Goal: Task Accomplishment & Management: Manage account settings

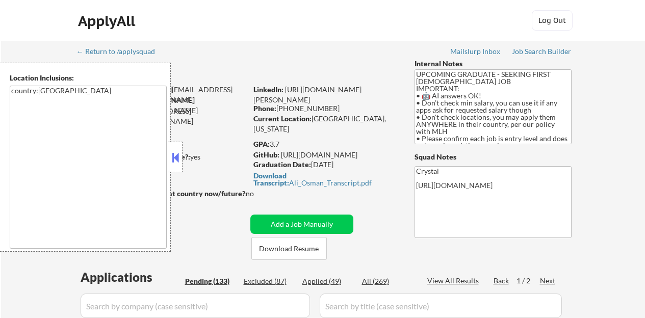
select select ""pending""
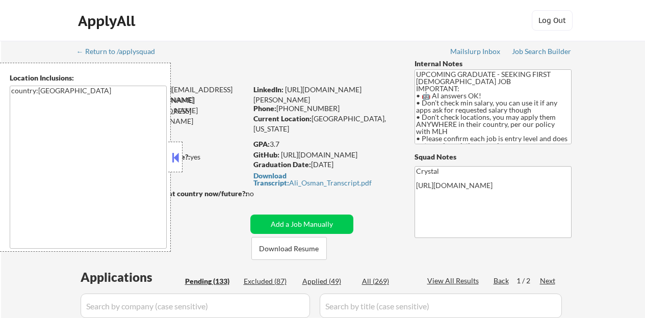
select select ""pending""
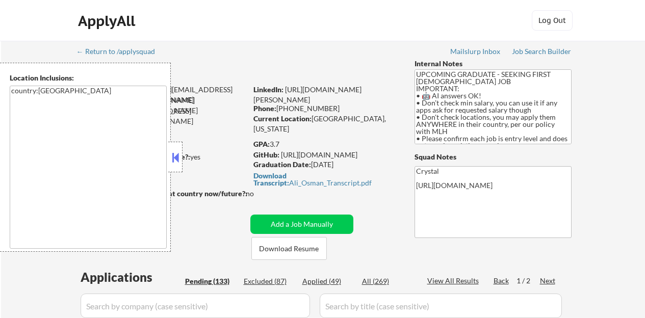
select select ""pending""
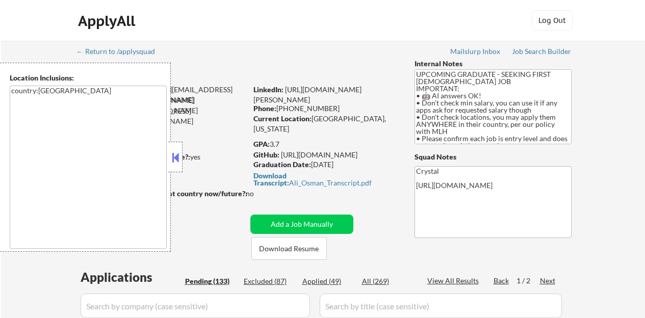
select select ""pending""
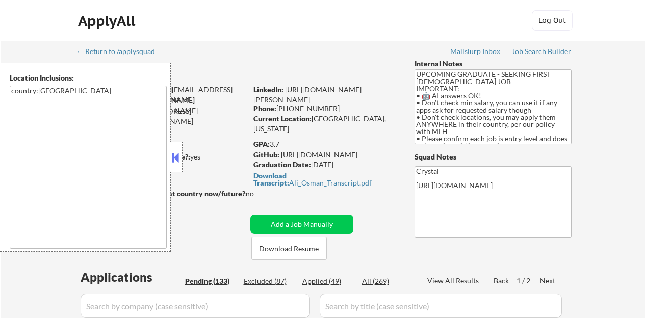
select select ""pending""
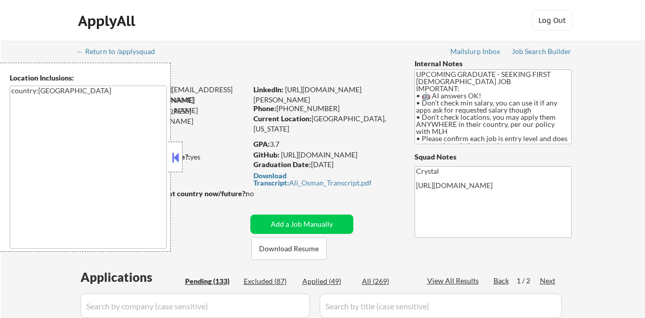
select select ""pending""
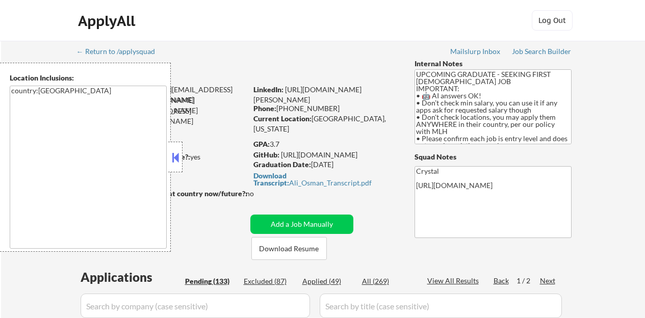
select select ""pending""
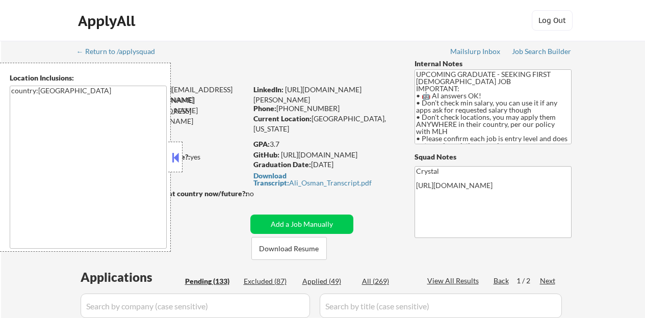
select select ""pending""
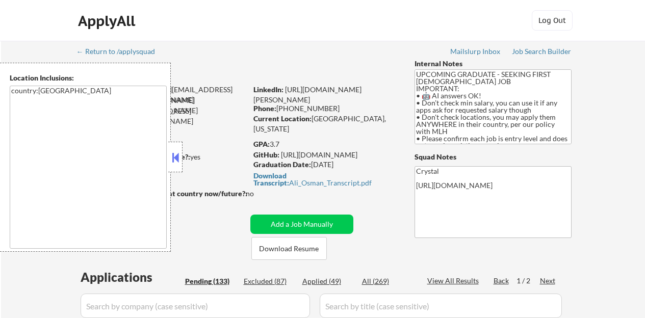
select select ""pending""
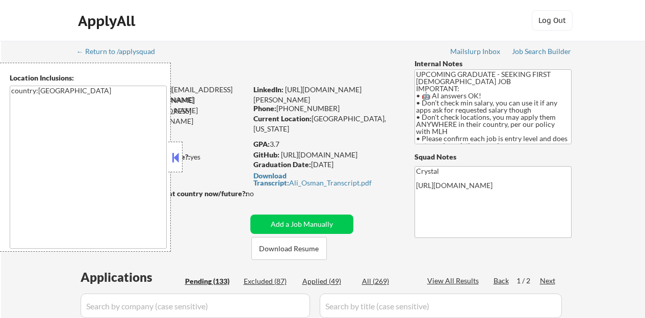
select select ""pending""
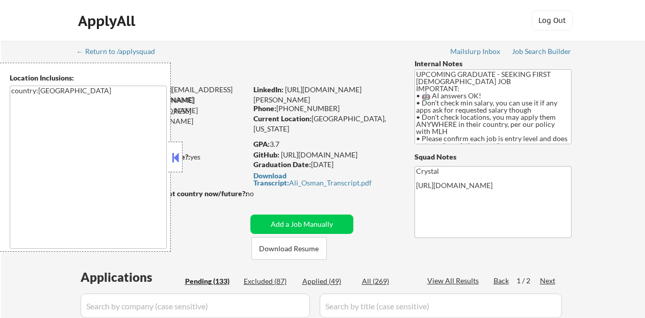
select select ""pending""
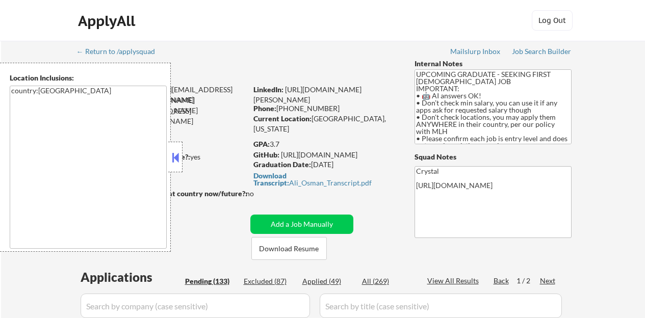
select select ""pending""
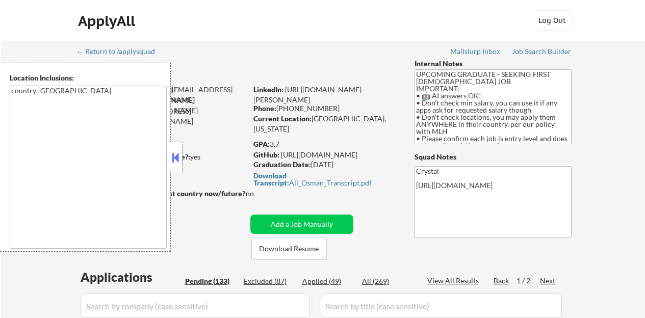
select select ""pending""
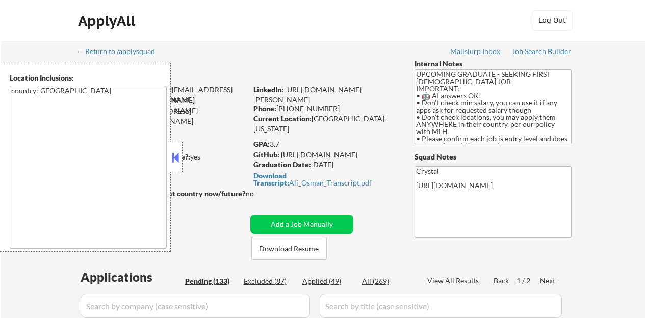
select select ""pending""
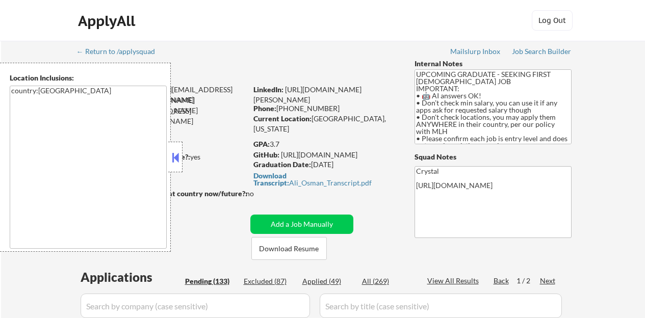
select select ""pending""
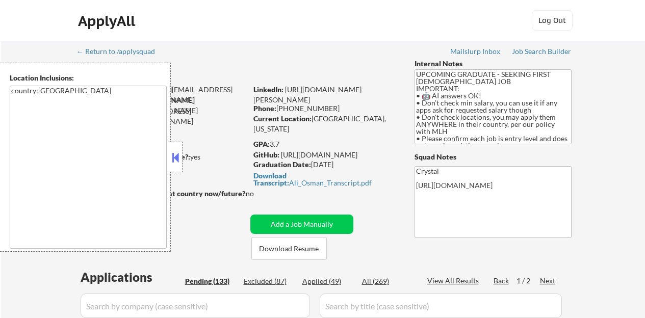
select select ""pending""
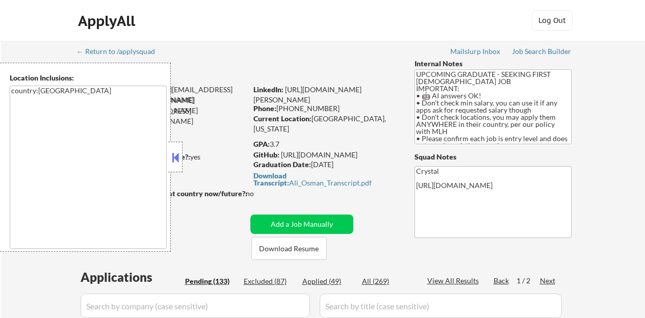
select select ""pending""
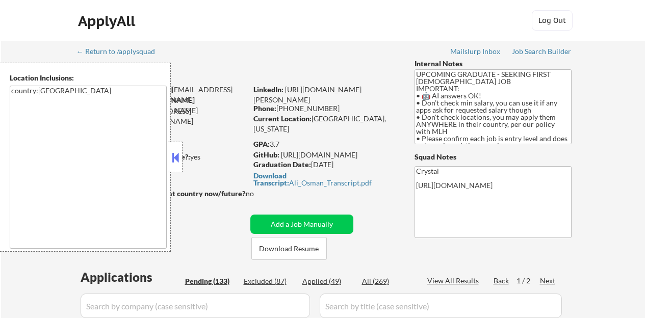
select select ""pending""
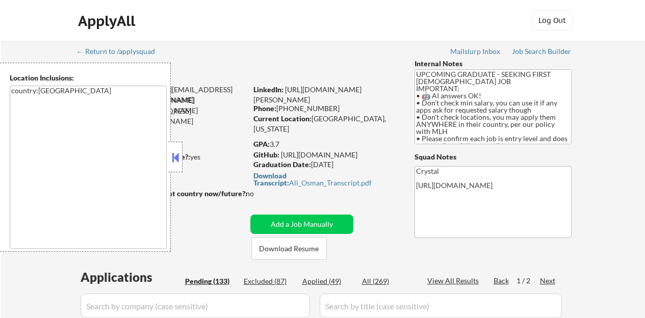
select select ""pending""
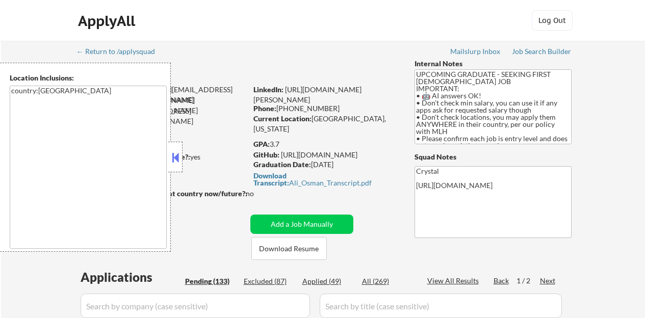
select select ""pending""
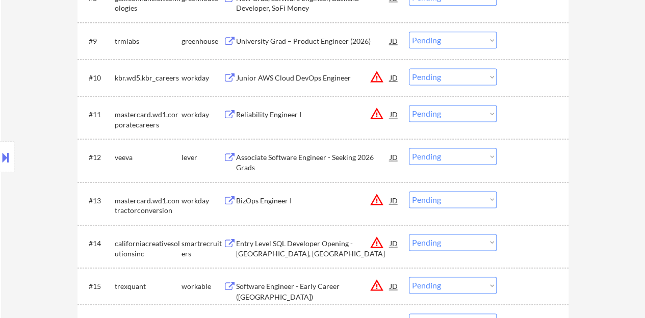
scroll to position [663, 0]
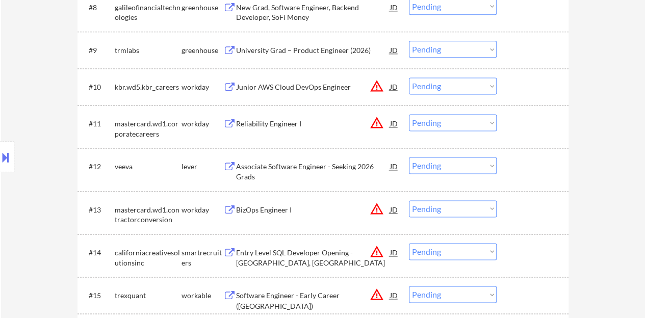
click at [308, 166] on div "Associate Software Engineer - Seeking 2026 Grads" at bounding box center [313, 172] width 154 height 20
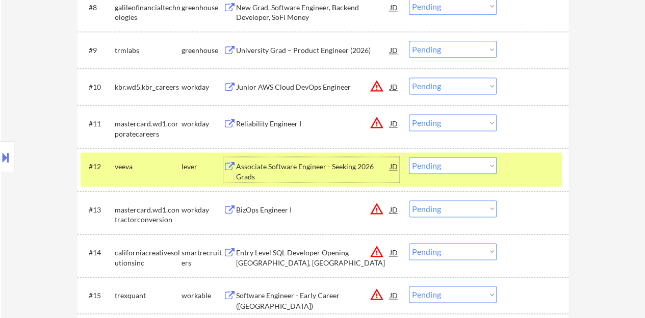
click at [493, 159] on select "Choose an option... Pending Applied Excluded (Questions) Excluded (Expired) Exc…" at bounding box center [453, 165] width 88 height 17
click at [409, 157] on select "Choose an option... Pending Applied Excluded (Questions) Excluded (Expired) Exc…" at bounding box center [453, 165] width 88 height 17
select select ""pending""
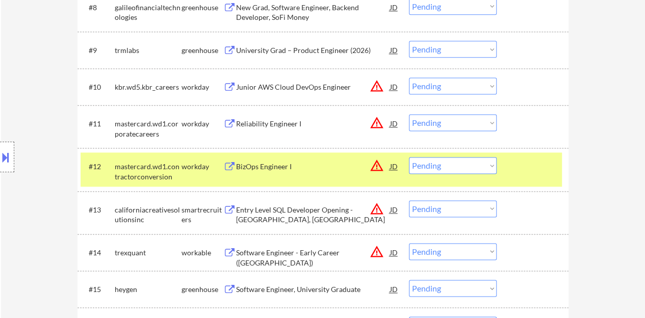
click at [538, 171] on div at bounding box center [533, 166] width 45 height 18
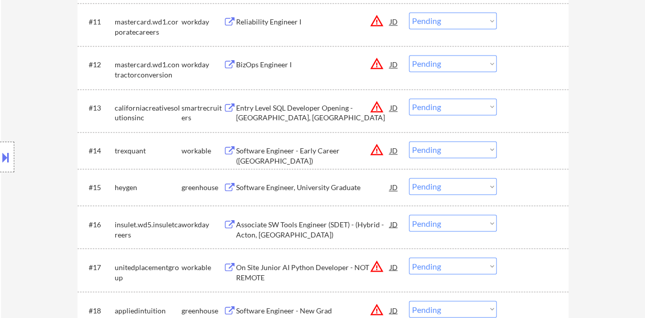
scroll to position [816, 0]
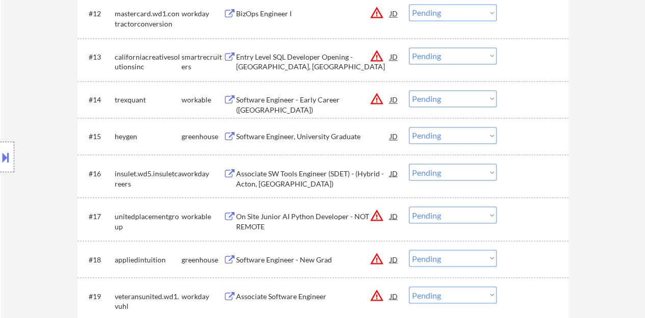
click at [330, 138] on div "Software Engineer, University Graduate" at bounding box center [313, 137] width 154 height 10
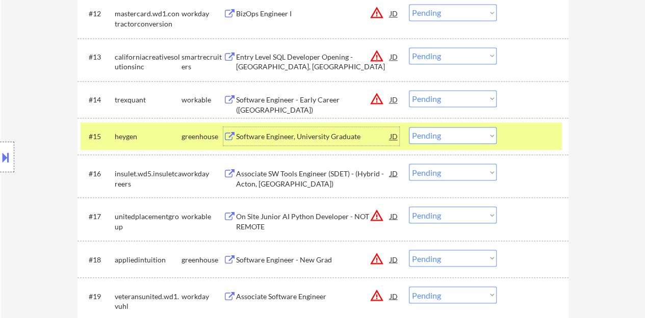
click at [454, 133] on select "Choose an option... Pending Applied Excluded (Questions) Excluded (Expired) Exc…" at bounding box center [453, 135] width 88 height 17
click at [409, 127] on select "Choose an option... Pending Applied Excluded (Questions) Excluded (Expired) Exc…" at bounding box center [453, 135] width 88 height 17
select select ""pending""
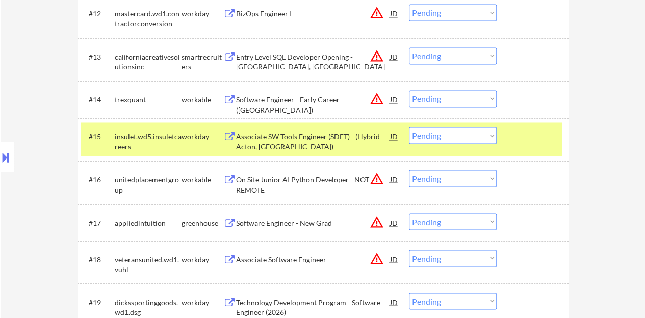
click at [522, 134] on div at bounding box center [533, 136] width 45 height 18
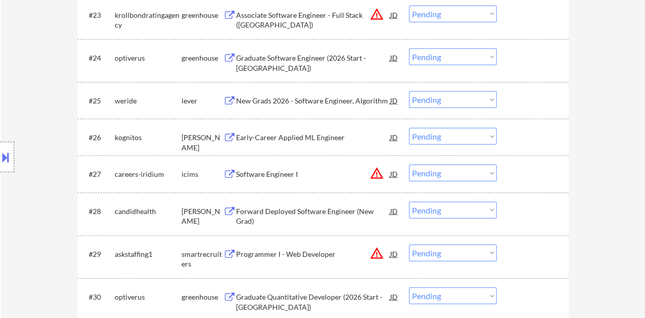
scroll to position [1224, 0]
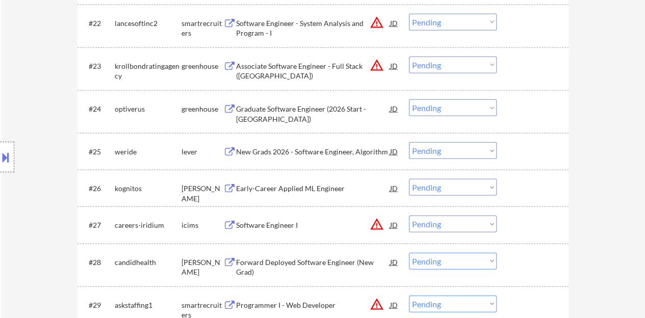
click at [317, 178] on div "#26 kognitos [PERSON_NAME] Early-Career Applied ML Engineer JD Choose an option…" at bounding box center [321, 188] width 481 height 28
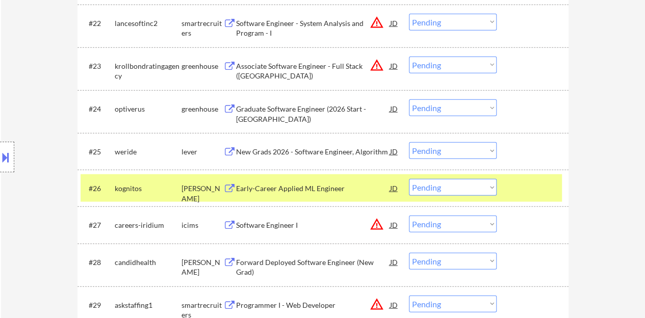
click at [324, 183] on div "Early-Career Applied ML Engineer" at bounding box center [313, 188] width 154 height 18
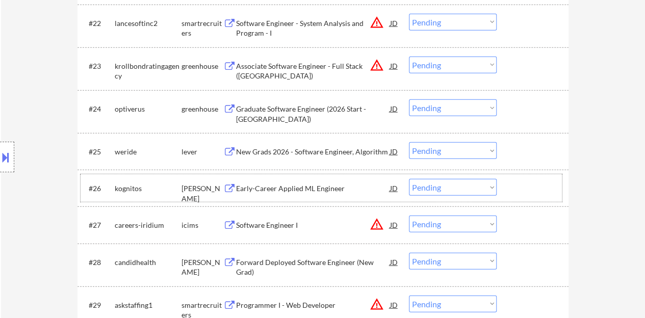
click at [536, 189] on div at bounding box center [533, 188] width 45 height 18
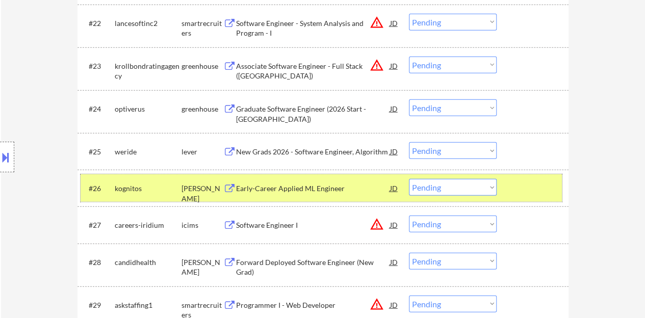
click at [465, 189] on select "Choose an option... Pending Applied Excluded (Questions) Excluded (Expired) Exc…" at bounding box center [453, 187] width 88 height 17
click at [409, 179] on select "Choose an option... Pending Applied Excluded (Questions) Excluded (Expired) Exc…" at bounding box center [453, 187] width 88 height 17
select select ""pending""
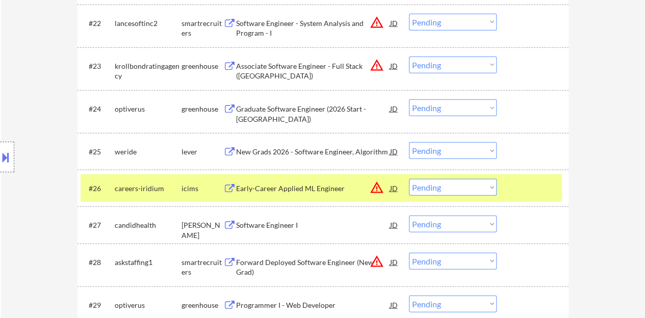
click at [527, 192] on div at bounding box center [533, 188] width 45 height 18
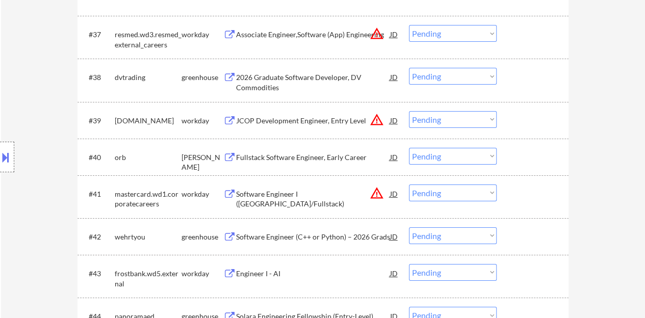
scroll to position [1785, 0]
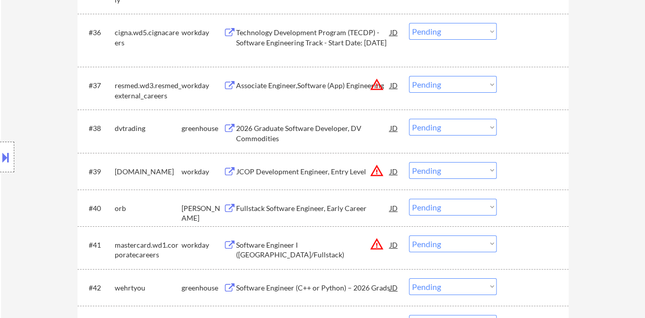
click at [298, 203] on div "Fullstack Software Engineer, Early Career" at bounding box center [313, 208] width 154 height 10
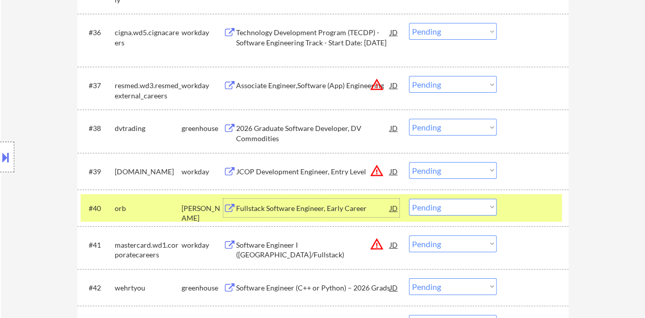
click at [454, 214] on select "Choose an option... Pending Applied Excluded (Questions) Excluded (Expired) Exc…" at bounding box center [453, 207] width 88 height 17
click at [409, 199] on select "Choose an option... Pending Applied Excluded (Questions) Excluded (Expired) Exc…" at bounding box center [453, 207] width 88 height 17
select select ""pending""
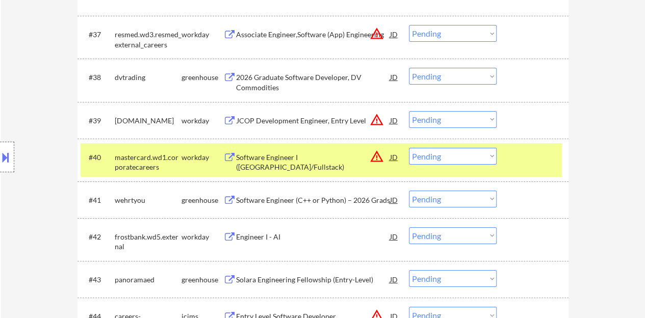
scroll to position [1887, 0]
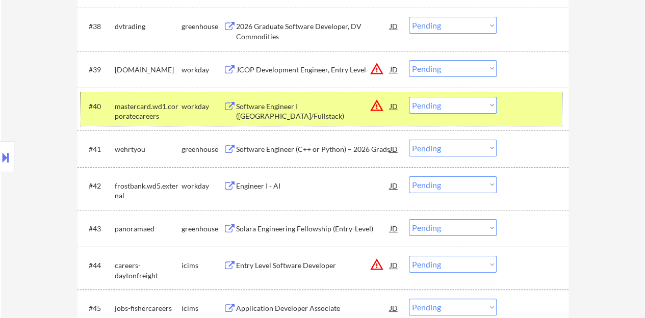
click at [536, 114] on div at bounding box center [533, 106] width 45 height 18
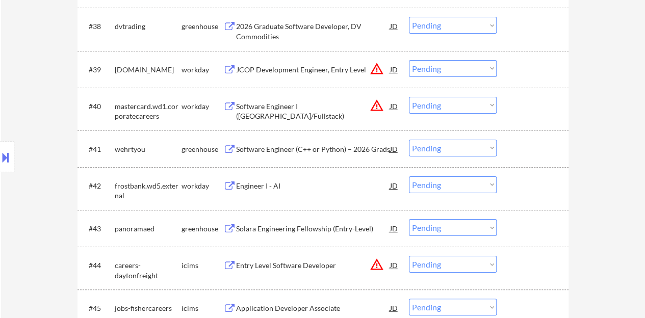
click at [301, 145] on div "Software Engineer (C++ or Python) – 2026 Grads" at bounding box center [313, 149] width 154 height 10
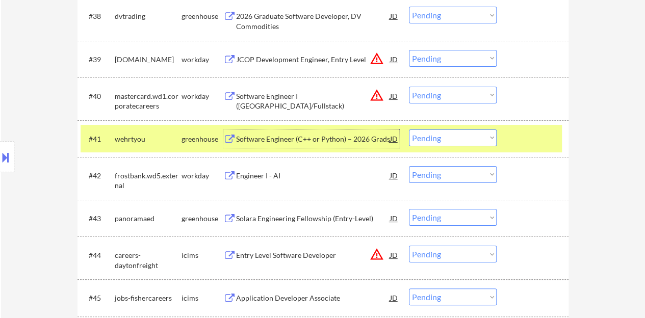
scroll to position [1910, 0]
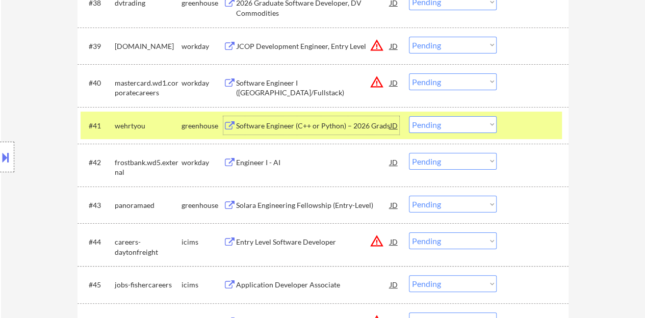
click at [440, 123] on select "Choose an option... Pending Applied Excluded (Questions) Excluded (Expired) Exc…" at bounding box center [453, 124] width 88 height 17
click at [409, 116] on select "Choose an option... Pending Applied Excluded (Questions) Excluded (Expired) Exc…" at bounding box center [453, 124] width 88 height 17
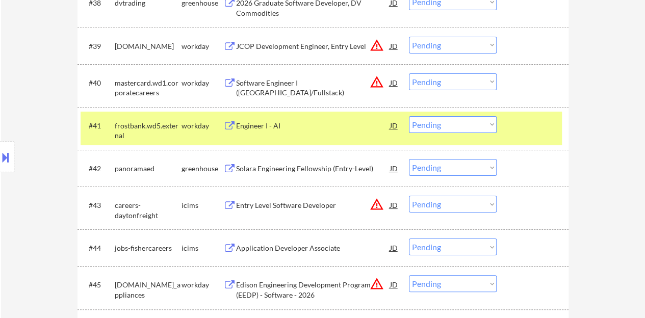
click at [273, 126] on div "Engineer I - AI" at bounding box center [313, 126] width 154 height 10
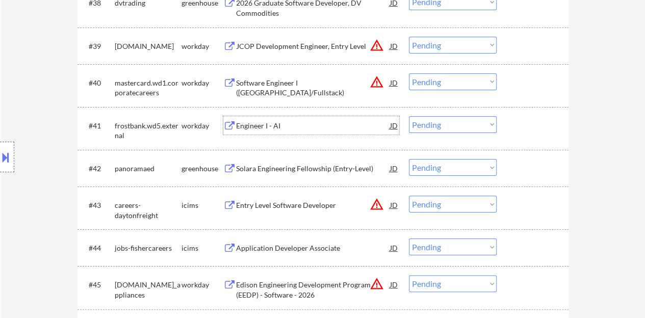
click at [521, 121] on div at bounding box center [533, 125] width 45 height 18
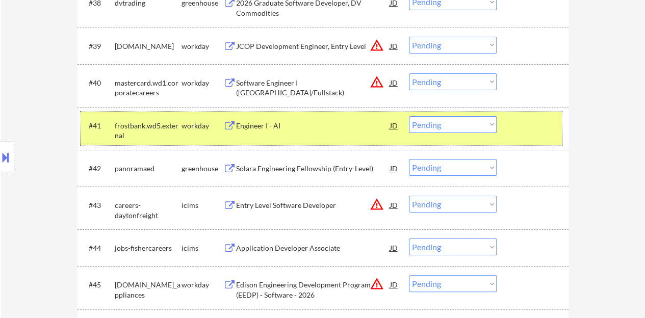
click at [471, 122] on select "Choose an option... Pending Applied Excluded (Questions) Excluded (Expired) Exc…" at bounding box center [453, 124] width 88 height 17
click at [409, 116] on select "Choose an option... Pending Applied Excluded (Questions) Excluded (Expired) Exc…" at bounding box center [453, 124] width 88 height 17
select select ""pending""
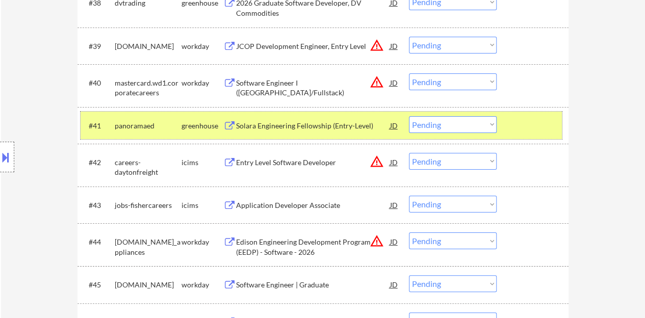
click at [536, 125] on div at bounding box center [533, 125] width 45 height 18
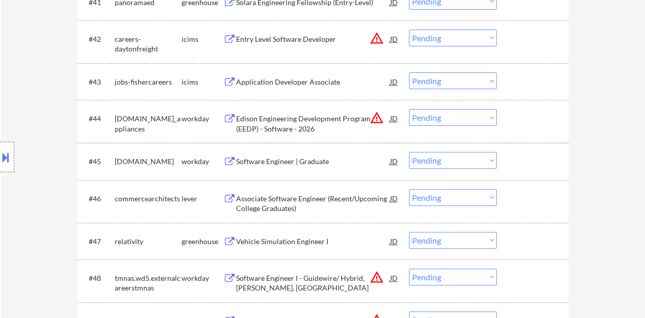
scroll to position [2012, 0]
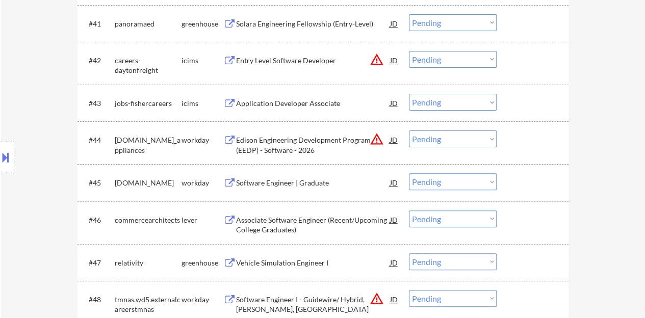
click at [305, 185] on div "Software Engineer | Graduate" at bounding box center [313, 183] width 154 height 10
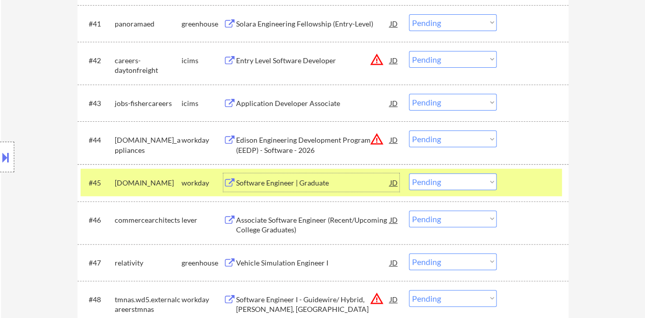
click at [447, 176] on select "Choose an option... Pending Applied Excluded (Questions) Excluded (Expired) Exc…" at bounding box center [453, 181] width 88 height 17
click at [409, 173] on select "Choose an option... Pending Applied Excluded (Questions) Excluded (Expired) Exc…" at bounding box center [453, 181] width 88 height 17
select select ""pending""
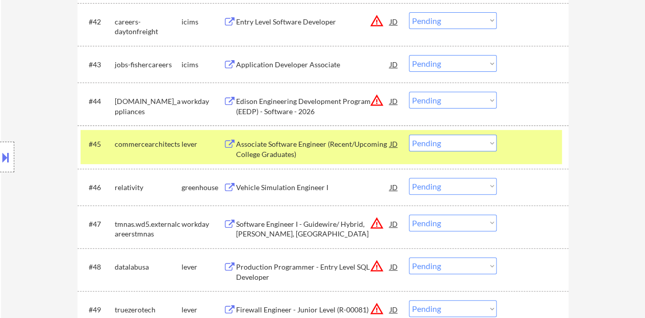
scroll to position [2063, 0]
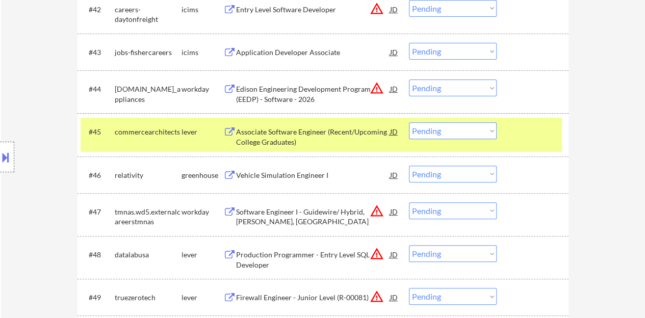
click at [532, 140] on div at bounding box center [533, 131] width 45 height 18
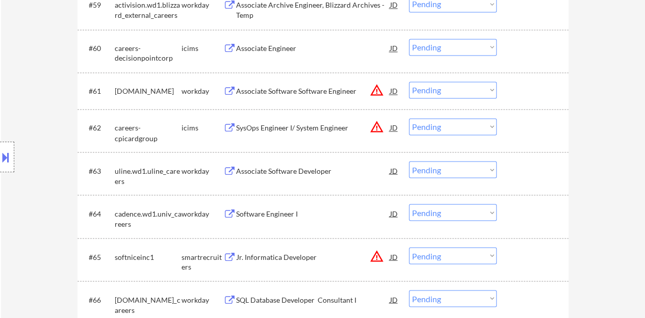
scroll to position [2777, 0]
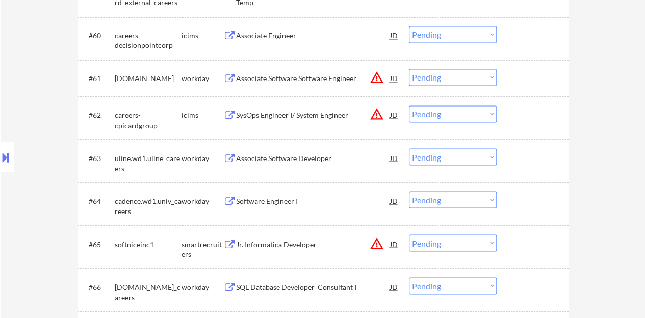
click at [320, 155] on div "Associate Software Developer" at bounding box center [313, 158] width 154 height 10
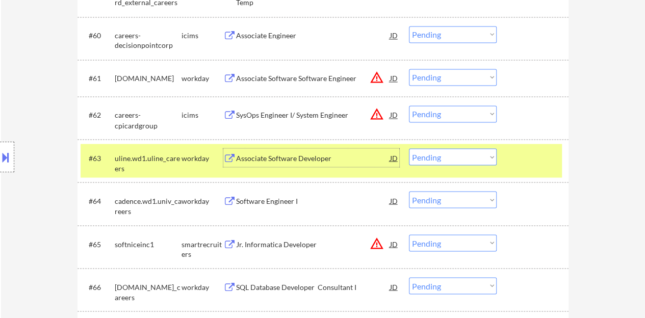
click at [447, 163] on select "Choose an option... Pending Applied Excluded (Questions) Excluded (Expired) Exc…" at bounding box center [453, 156] width 88 height 17
click at [409, 148] on select "Choose an option... Pending Applied Excluded (Questions) Excluded (Expired) Exc…" at bounding box center [453, 156] width 88 height 17
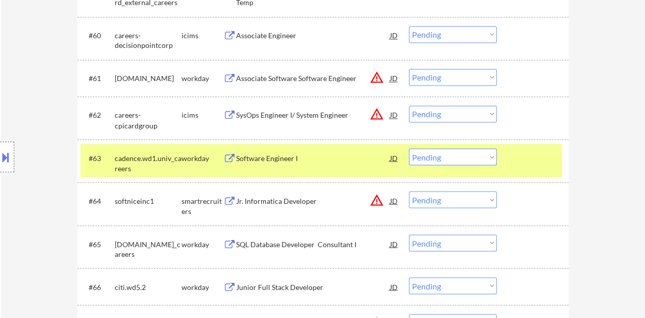
click at [296, 158] on div "Software Engineer I" at bounding box center [313, 158] width 154 height 10
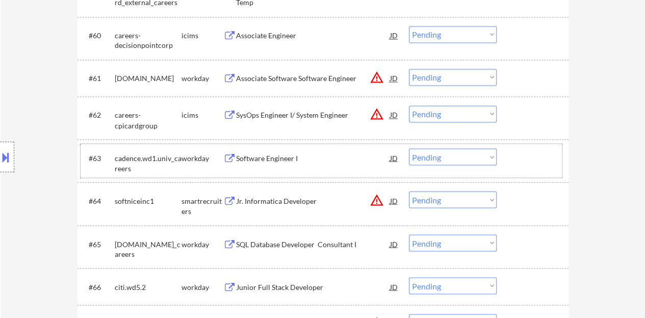
click at [534, 152] on div at bounding box center [533, 157] width 45 height 18
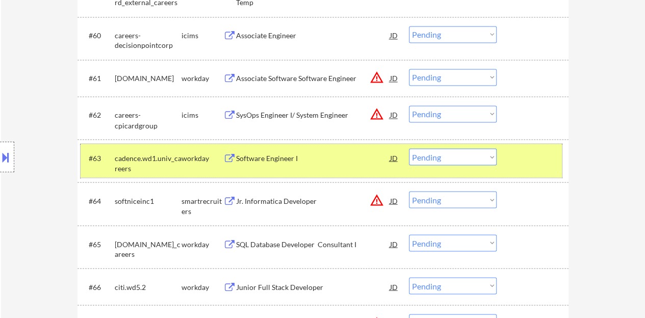
click at [473, 158] on select "Choose an option... Pending Applied Excluded (Questions) Excluded (Expired) Exc…" at bounding box center [453, 156] width 88 height 17
click at [409, 148] on select "Choose an option... Pending Applied Excluded (Questions) Excluded (Expired) Exc…" at bounding box center [453, 156] width 88 height 17
select select ""pending""
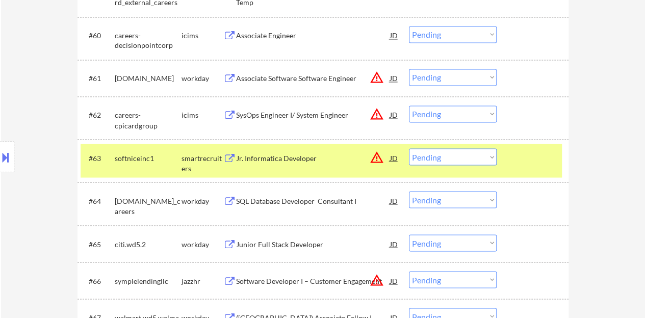
click at [548, 153] on div at bounding box center [533, 157] width 45 height 18
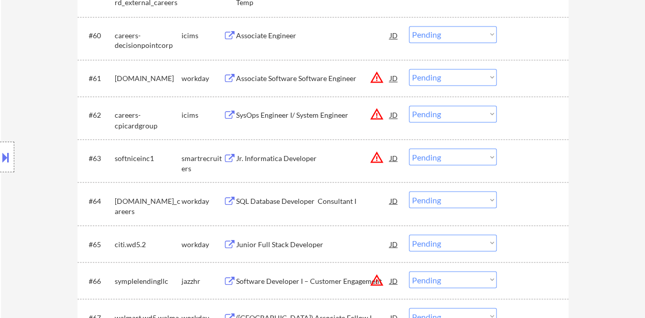
scroll to position [2828, 0]
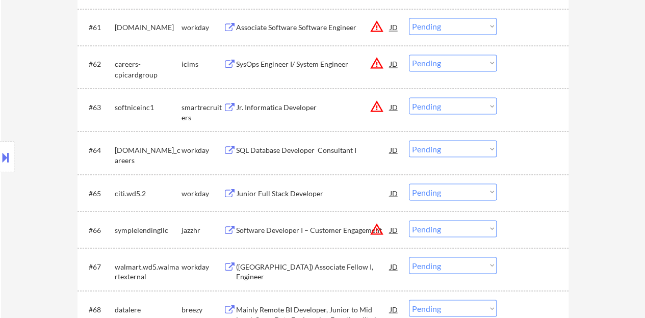
click at [318, 195] on div "Junior Full Stack Developer" at bounding box center [313, 193] width 154 height 10
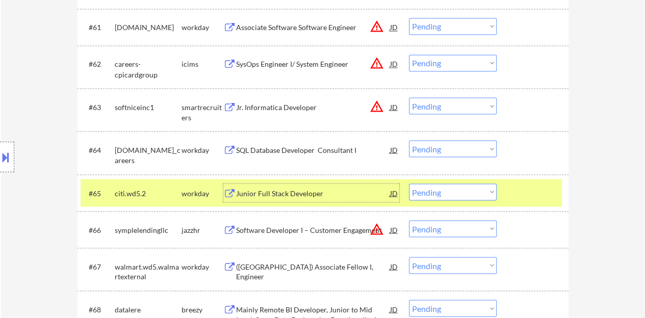
click at [463, 194] on select "Choose an option... Pending Applied Excluded (Questions) Excluded (Expired) Exc…" at bounding box center [453, 192] width 88 height 17
click at [409, 184] on select "Choose an option... Pending Applied Excluded (Questions) Excluded (Expired) Exc…" at bounding box center [453, 192] width 88 height 17
select select ""pending""
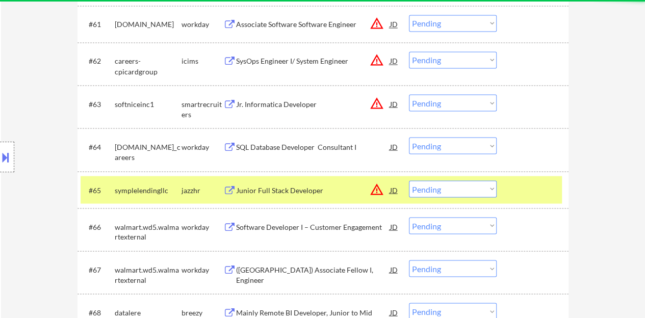
scroll to position [2879, 0]
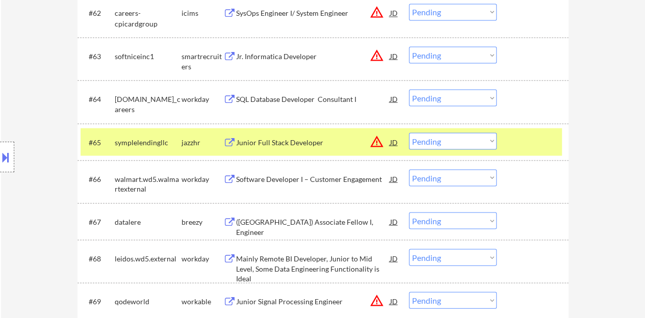
click at [553, 145] on div at bounding box center [533, 142] width 45 height 18
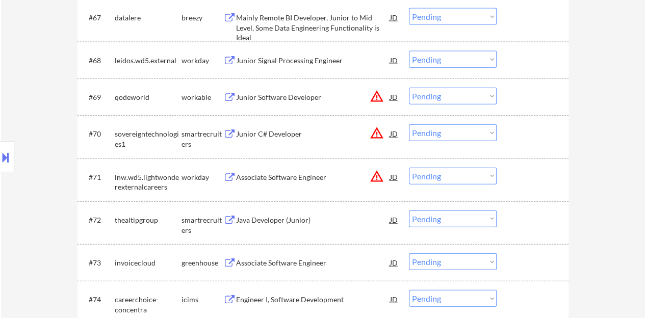
scroll to position [3134, 0]
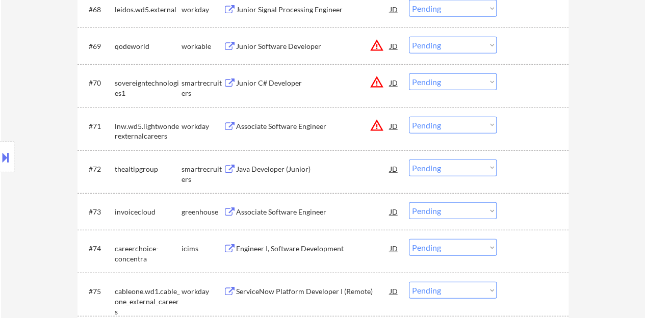
click at [282, 169] on div "Java Developer (Junior)" at bounding box center [313, 169] width 154 height 10
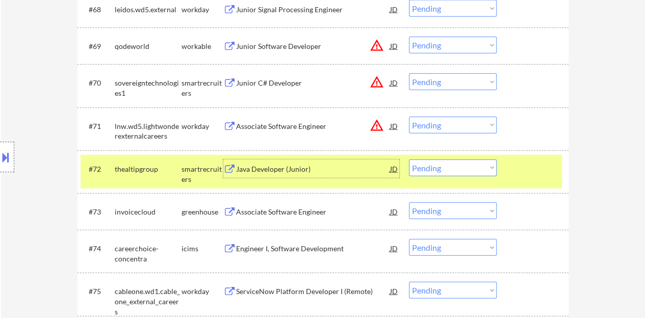
click at [452, 171] on select "Choose an option... Pending Applied Excluded (Questions) Excluded (Expired) Exc…" at bounding box center [453, 168] width 88 height 17
click at [409, 160] on select "Choose an option... Pending Applied Excluded (Questions) Excluded (Expired) Exc…" at bounding box center [453, 168] width 88 height 17
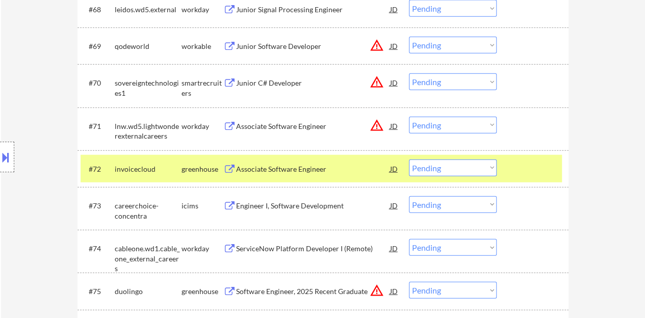
click at [287, 165] on div "Associate Software Engineer" at bounding box center [313, 169] width 154 height 10
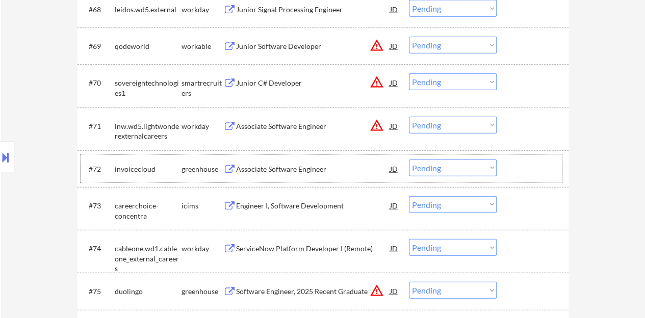
click at [514, 173] on div at bounding box center [533, 169] width 45 height 18
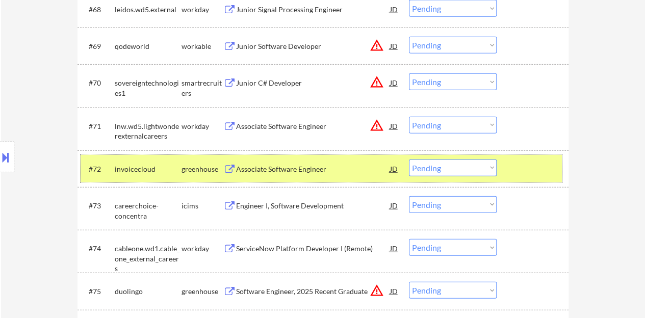
click at [460, 174] on select "Choose an option... Pending Applied Excluded (Questions) Excluded (Expired) Exc…" at bounding box center [453, 168] width 88 height 17
click at [409, 160] on select "Choose an option... Pending Applied Excluded (Questions) Excluded (Expired) Exc…" at bounding box center [453, 168] width 88 height 17
select select ""pending""
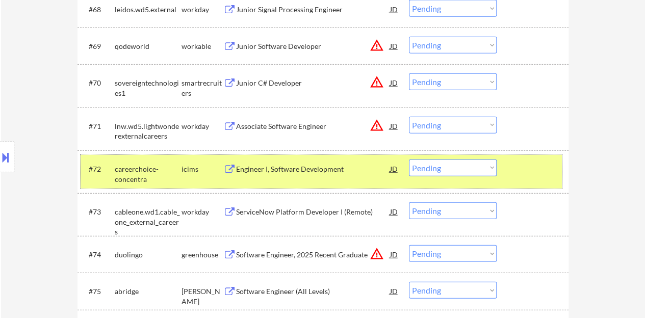
click at [535, 164] on div at bounding box center [533, 169] width 45 height 18
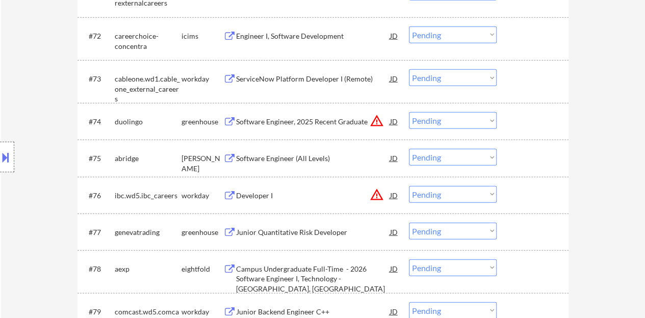
scroll to position [3338, 0]
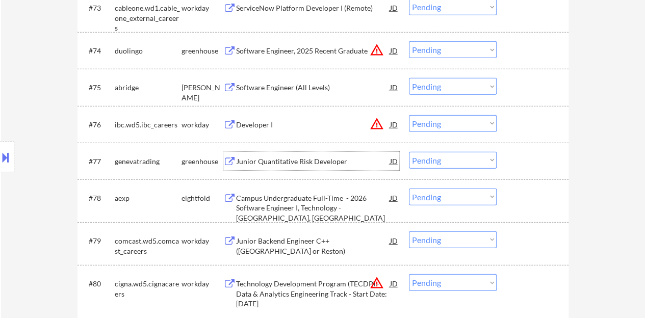
click at [340, 158] on div "Junior Quantitative Risk Developer" at bounding box center [313, 162] width 154 height 10
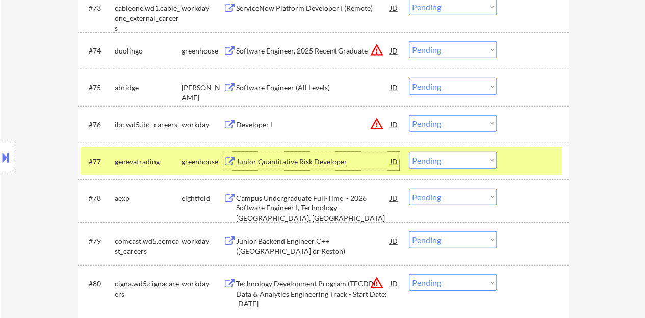
click at [452, 170] on div "#77 genevatrading greenhouse Junior Quantitative Risk Developer JD warning_ambe…" at bounding box center [321, 161] width 481 height 28
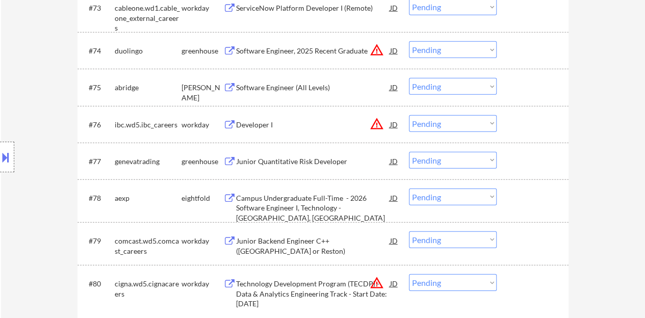
click at [442, 160] on select "Choose an option... Pending Applied Excluded (Questions) Excluded (Expired) Exc…" at bounding box center [453, 160] width 88 height 17
click at [409, 152] on select "Choose an option... Pending Applied Excluded (Questions) Excluded (Expired) Exc…" at bounding box center [453, 160] width 88 height 17
select select ""pending""
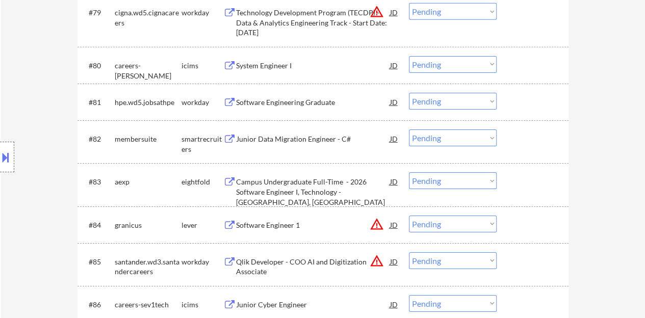
scroll to position [3593, 0]
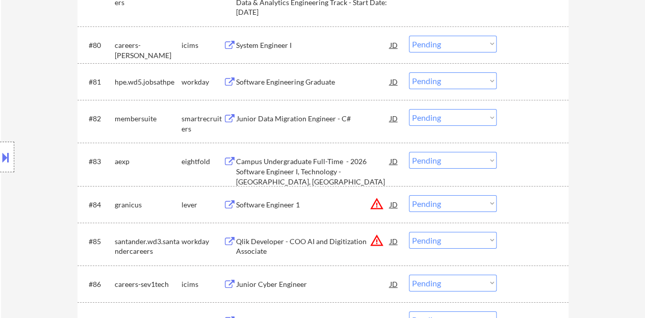
click at [238, 114] on div "Junior Data Migration Engineer - C#" at bounding box center [313, 119] width 154 height 10
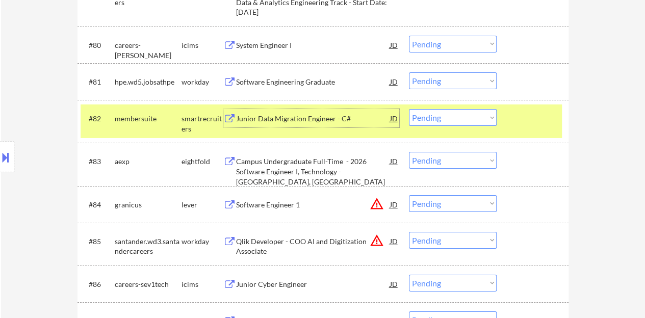
click at [431, 124] on select "Choose an option... Pending Applied Excluded (Questions) Excluded (Expired) Exc…" at bounding box center [453, 117] width 88 height 17
click at [409, 109] on select "Choose an option... Pending Applied Excluded (Questions) Excluded (Expired) Exc…" at bounding box center [453, 117] width 88 height 17
select select ""pending""
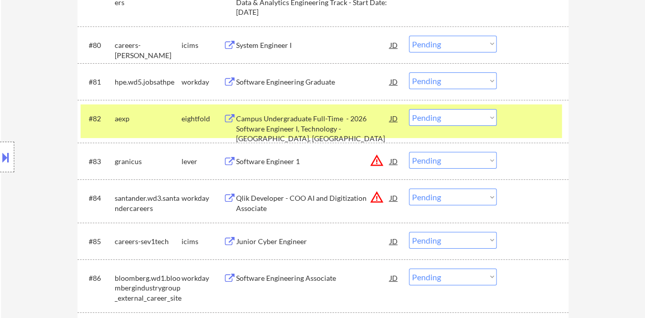
click at [519, 127] on div at bounding box center [533, 118] width 45 height 18
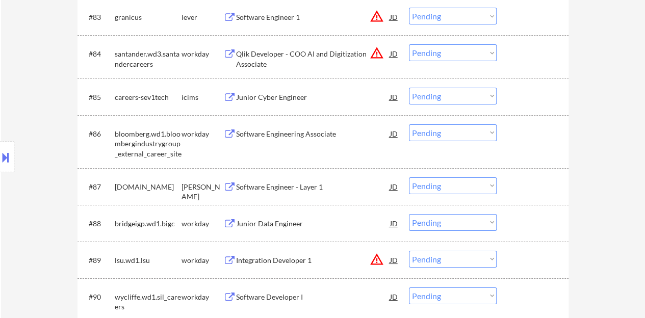
scroll to position [3746, 0]
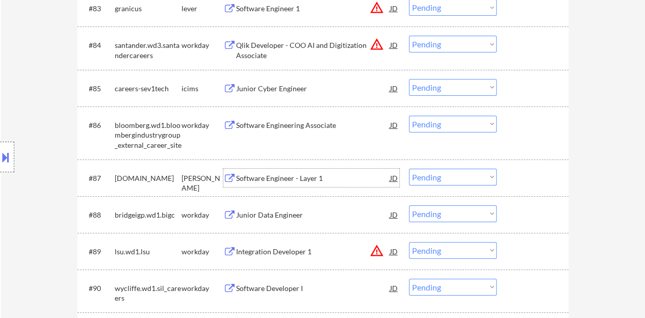
click at [285, 177] on div "Software Engineer - Layer 1" at bounding box center [313, 178] width 154 height 10
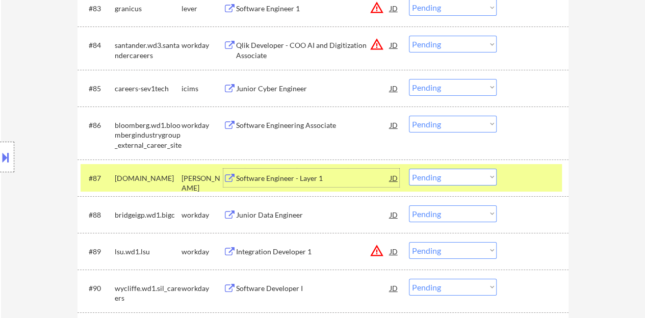
click at [458, 171] on select "Choose an option... Pending Applied Excluded (Questions) Excluded (Expired) Exc…" at bounding box center [453, 177] width 88 height 17
click at [409, 169] on select "Choose an option... Pending Applied Excluded (Questions) Excluded (Expired) Exc…" at bounding box center [453, 177] width 88 height 17
select select ""pending""
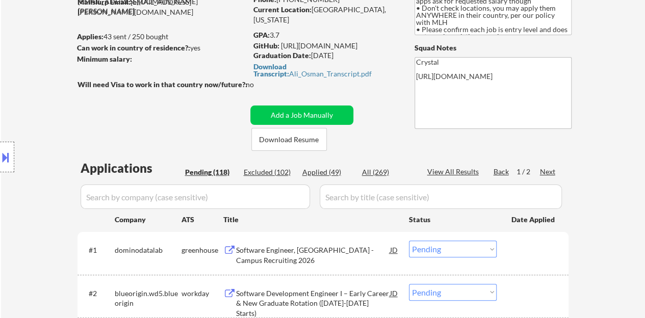
scroll to position [93, 0]
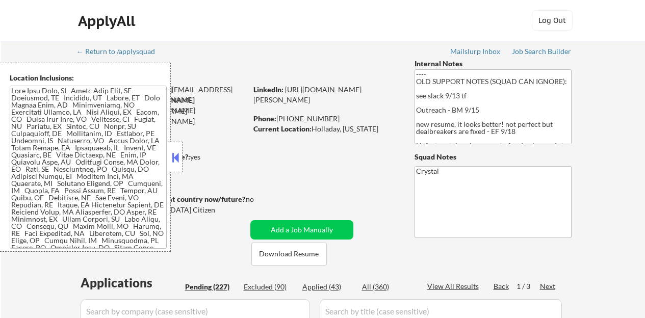
select select ""pending""
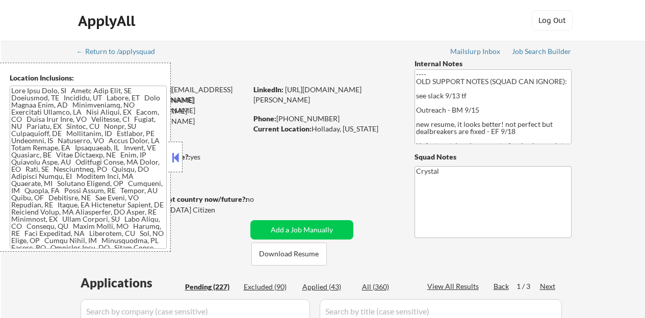
select select ""pending""
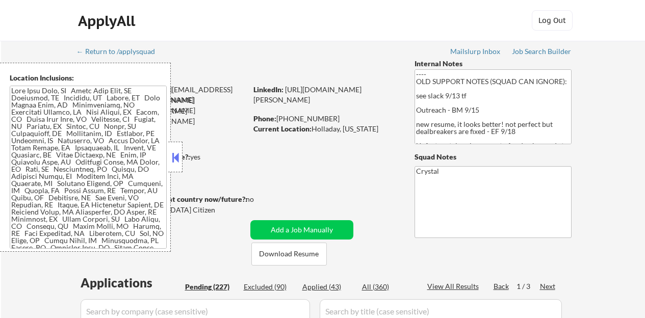
select select ""pending""
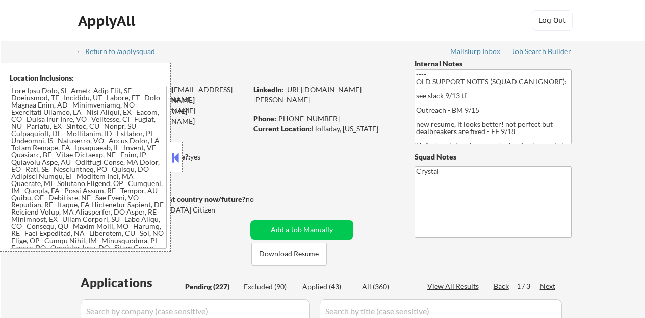
select select ""pending""
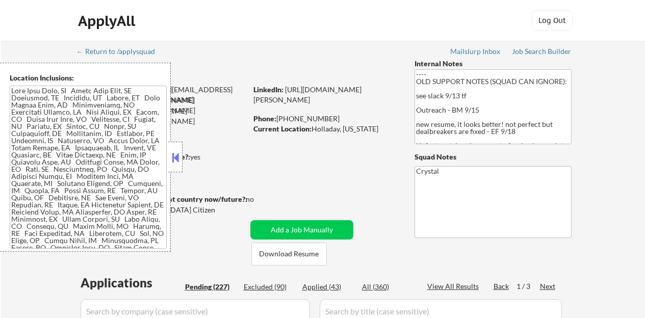
select select ""pending""
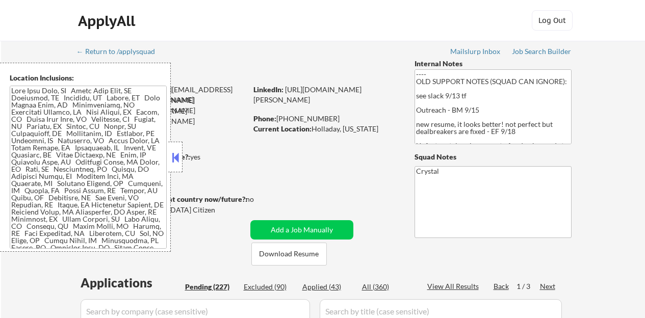
select select ""pending""
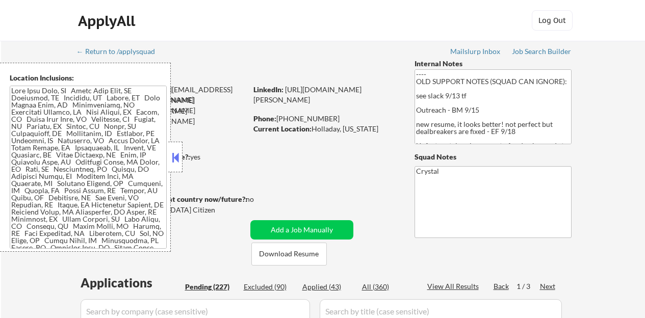
select select ""pending""
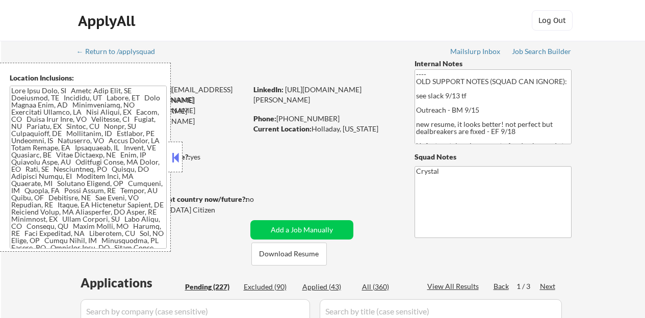
select select ""pending""
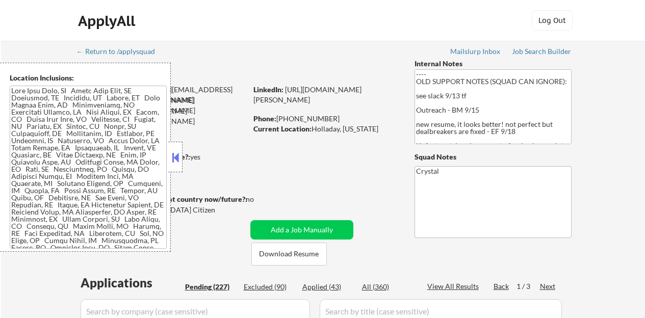
select select ""pending""
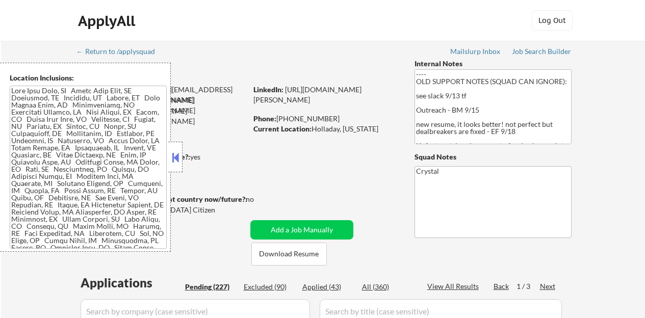
select select ""pending""
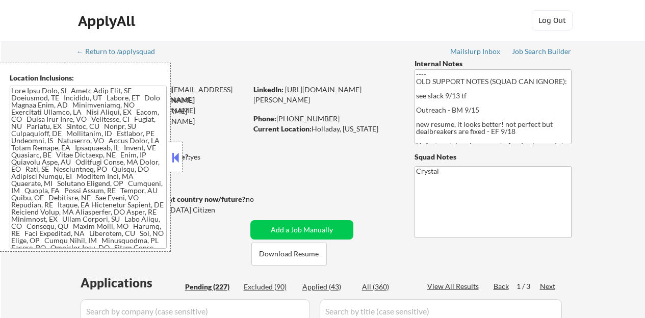
select select ""pending""
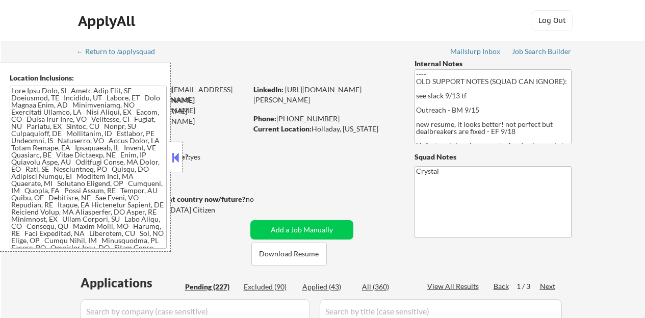
select select ""pending""
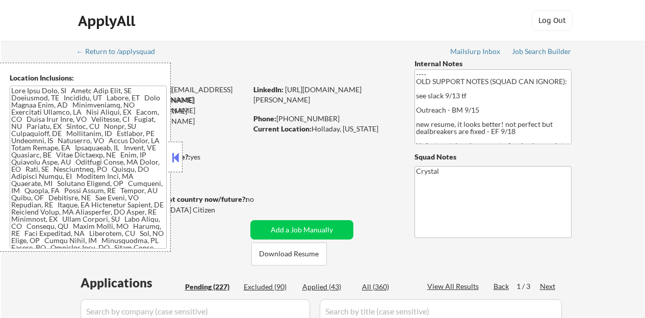
select select ""pending""
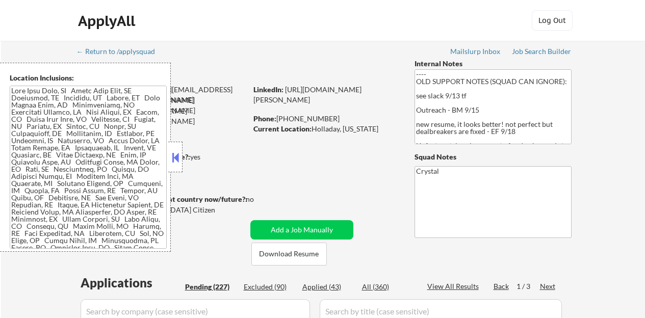
select select ""pending""
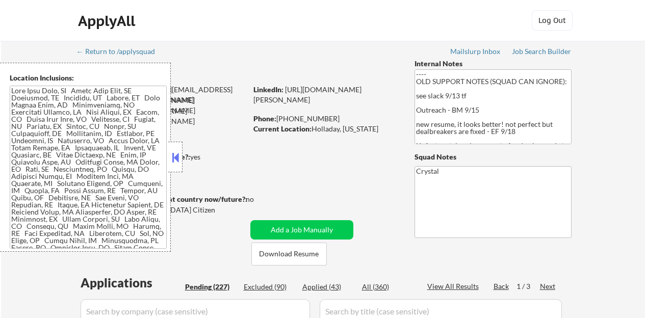
select select ""pending""
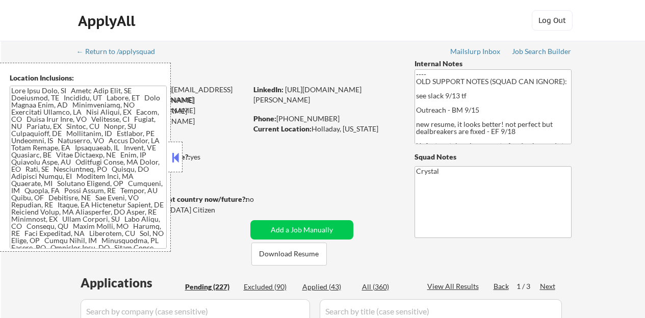
select select ""pending""
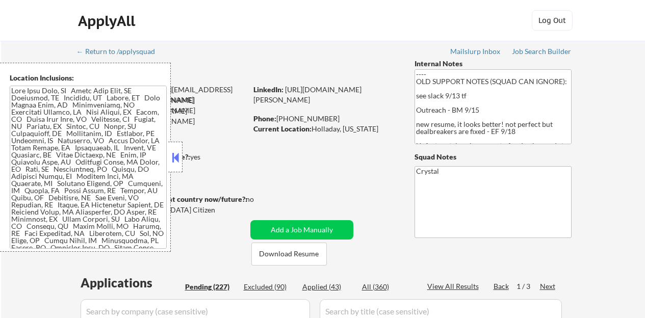
select select ""pending""
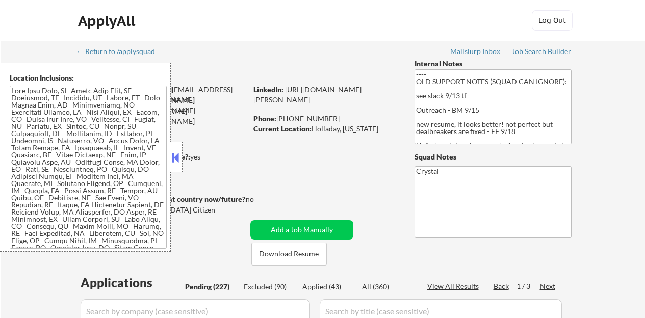
select select ""pending""
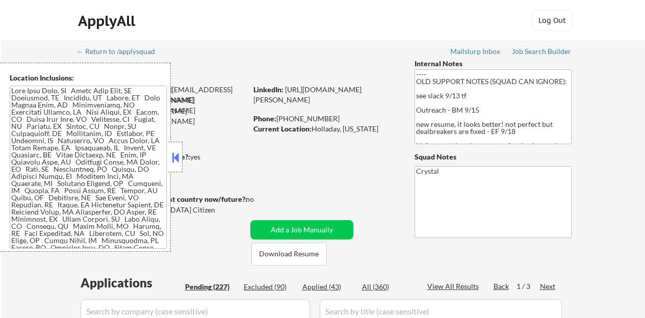
select select ""pending""
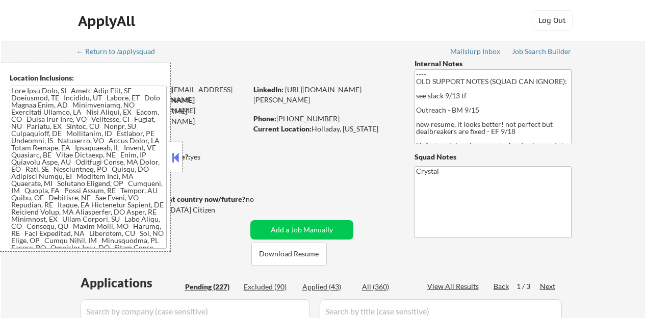
select select ""pending""
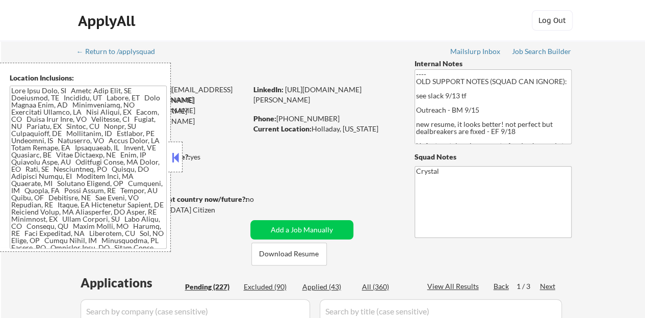
click at [174, 158] on button at bounding box center [175, 157] width 11 height 15
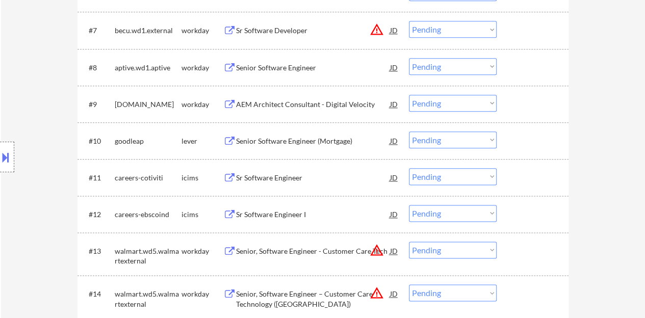
scroll to position [561, 0]
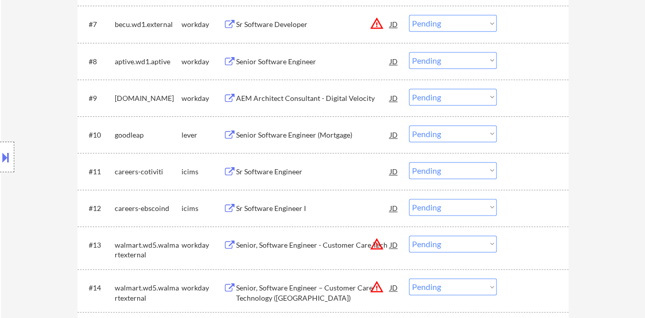
click at [291, 123] on div "#10 goodleap lever Senior Software Engineer (Mortgage) JD Choose an option... P…" at bounding box center [321, 135] width 481 height 28
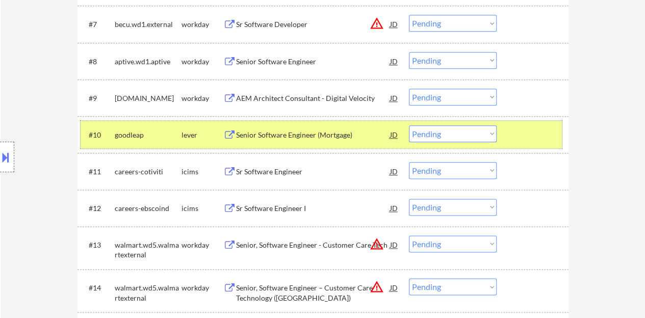
click at [340, 135] on div "Senior Software Engineer (Mortgage)" at bounding box center [313, 135] width 154 height 10
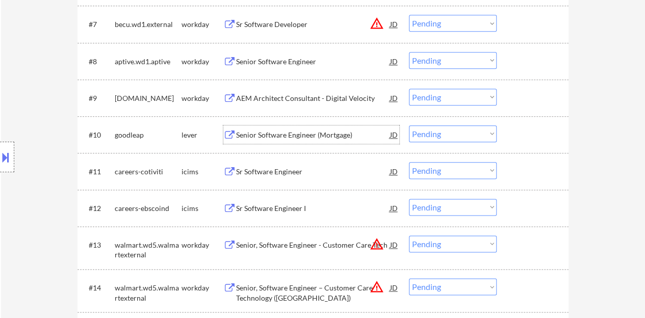
click at [521, 127] on div at bounding box center [533, 134] width 45 height 18
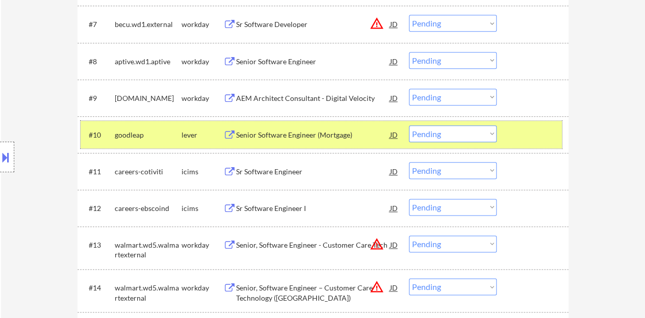
click at [441, 131] on select "Choose an option... Pending Applied Excluded (Questions) Excluded (Expired) Exc…" at bounding box center [453, 133] width 88 height 17
click at [409, 125] on select "Choose an option... Pending Applied Excluded (Questions) Excluded (Expired) Exc…" at bounding box center [453, 133] width 88 height 17
select select ""pending""
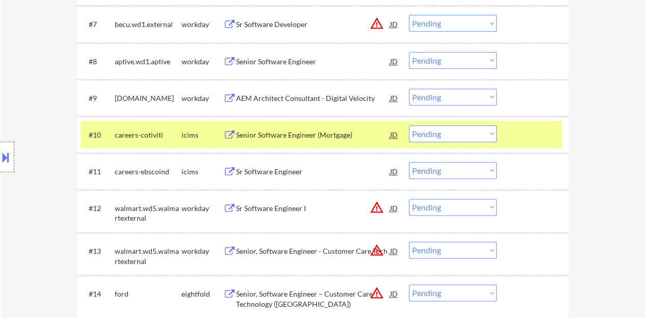
click at [533, 127] on div at bounding box center [533, 134] width 45 height 18
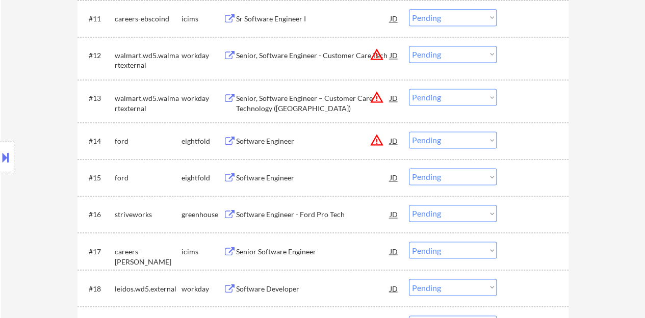
scroll to position [765, 0]
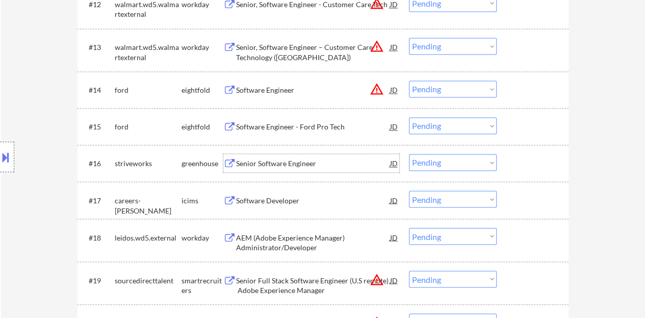
click at [288, 162] on div "Senior Software Engineer" at bounding box center [313, 164] width 154 height 10
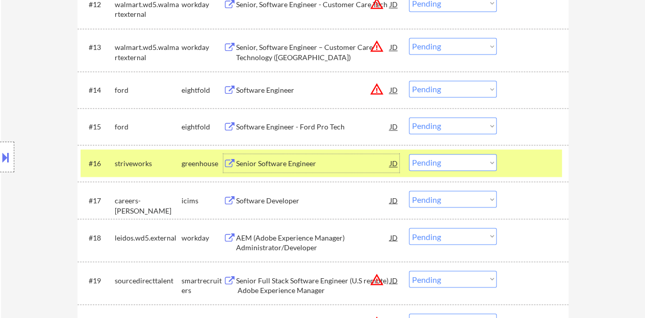
click at [412, 156] on select "Choose an option... Pending Applied Excluded (Questions) Excluded (Expired) Exc…" at bounding box center [453, 162] width 88 height 17
click at [409, 154] on select "Choose an option... Pending Applied Excluded (Questions) Excluded (Expired) Exc…" at bounding box center [453, 162] width 88 height 17
select select ""pending""
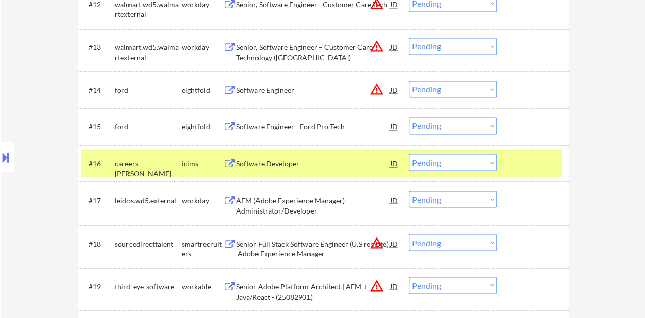
click at [535, 172] on div at bounding box center [533, 163] width 45 height 18
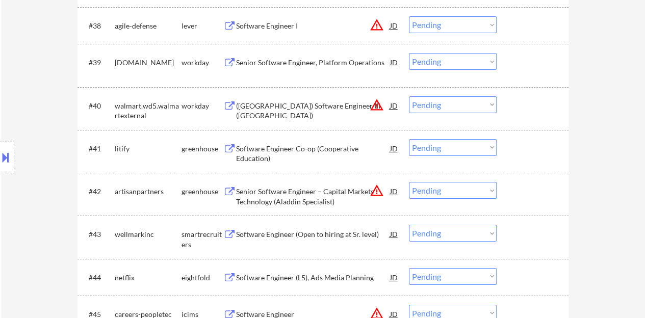
scroll to position [1785, 0]
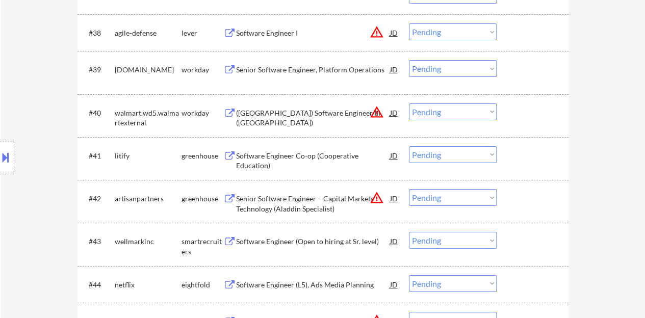
click at [312, 155] on div "Software Engineer Co-op (Cooperative Education)" at bounding box center [313, 161] width 154 height 20
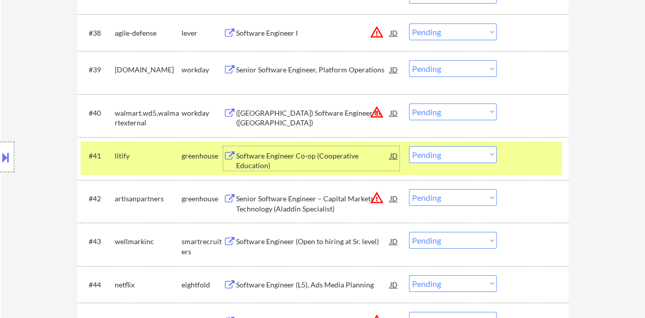
click at [446, 156] on select "Choose an option... Pending Applied Excluded (Questions) Excluded (Expired) Exc…" at bounding box center [453, 154] width 88 height 17
click at [409, 146] on select "Choose an option... Pending Applied Excluded (Questions) Excluded (Expired) Exc…" at bounding box center [453, 154] width 88 height 17
select select ""pending""
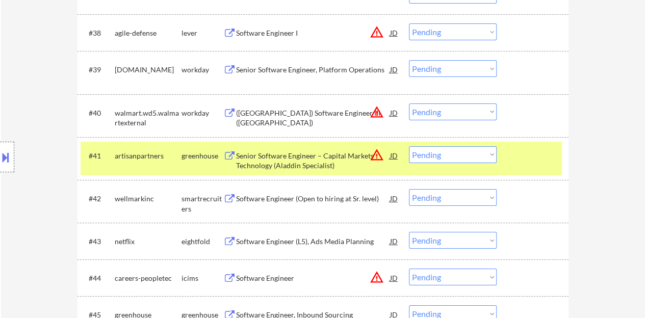
click at [539, 152] on div at bounding box center [533, 155] width 45 height 18
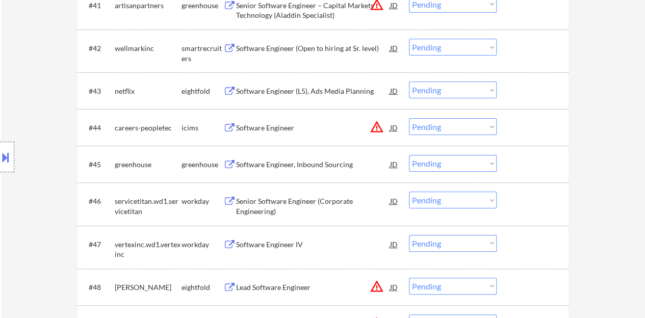
scroll to position [1938, 0]
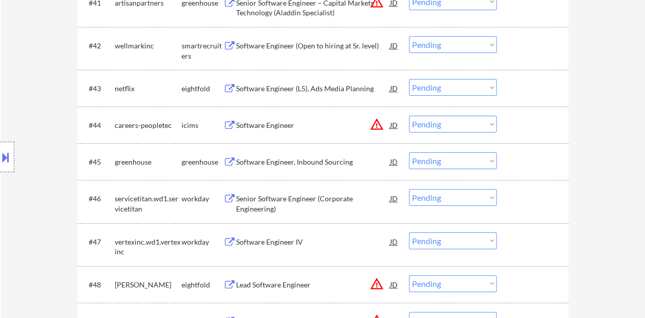
click at [320, 163] on div "Software Engineer, Inbound Sourcing" at bounding box center [313, 162] width 154 height 10
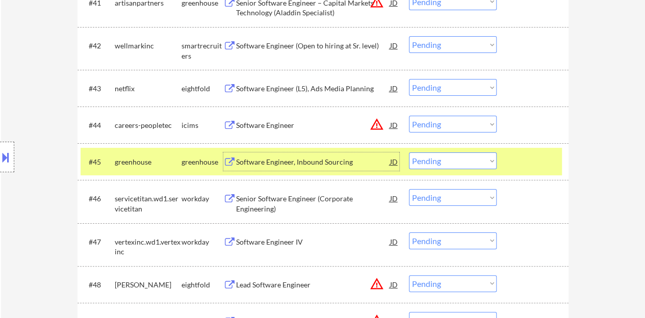
click at [459, 156] on select "Choose an option... Pending Applied Excluded (Questions) Excluded (Expired) Exc…" at bounding box center [453, 160] width 88 height 17
click at [409, 152] on select "Choose an option... Pending Applied Excluded (Questions) Excluded (Expired) Exc…" at bounding box center [453, 160] width 88 height 17
select select ""pending""
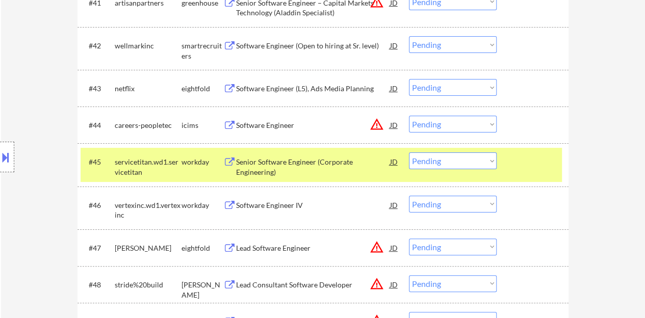
click at [514, 162] on div at bounding box center [533, 161] width 45 height 18
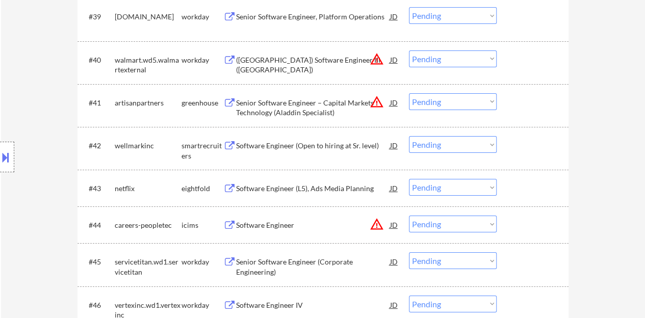
scroll to position [1785, 0]
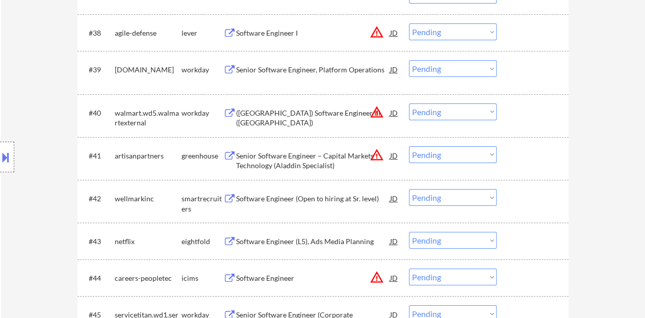
click at [331, 197] on div "Software Engineer (Open to hiring at Sr. level)" at bounding box center [313, 199] width 154 height 10
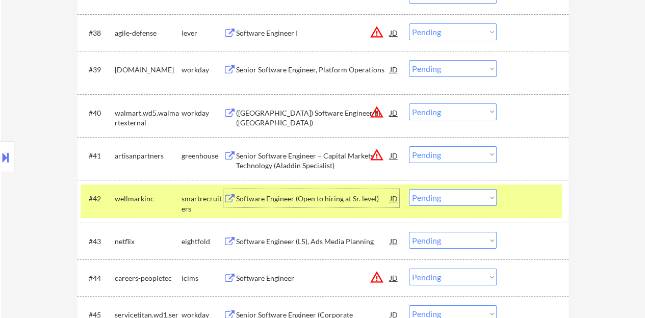
click at [467, 200] on select "Choose an option... Pending Applied Excluded (Questions) Excluded (Expired) Exc…" at bounding box center [453, 197] width 88 height 17
click at [409, 189] on select "Choose an option... Pending Applied Excluded (Questions) Excluded (Expired) Exc…" at bounding box center [453, 197] width 88 height 17
select select ""pending""
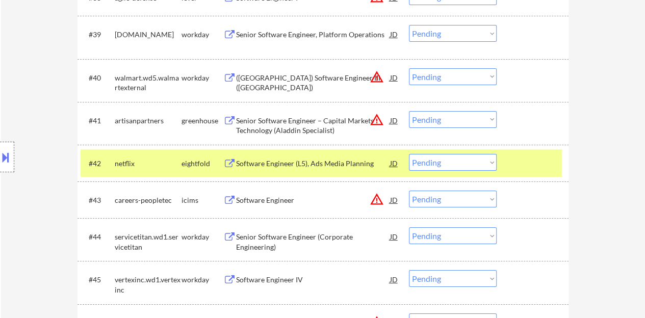
scroll to position [1836, 0]
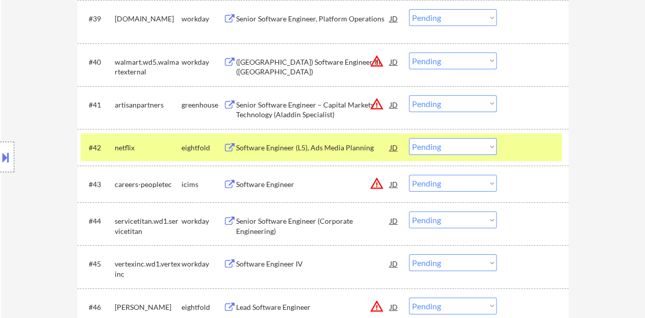
click at [517, 144] on div at bounding box center [533, 147] width 45 height 18
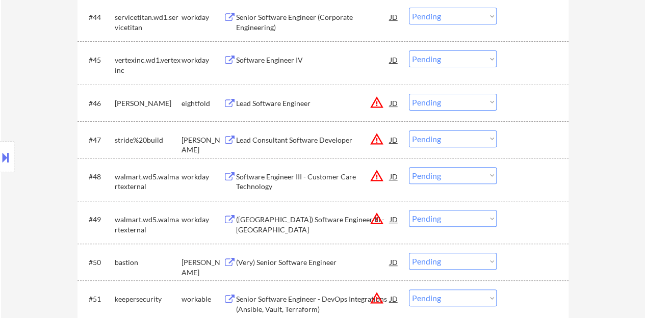
scroll to position [2142, 0]
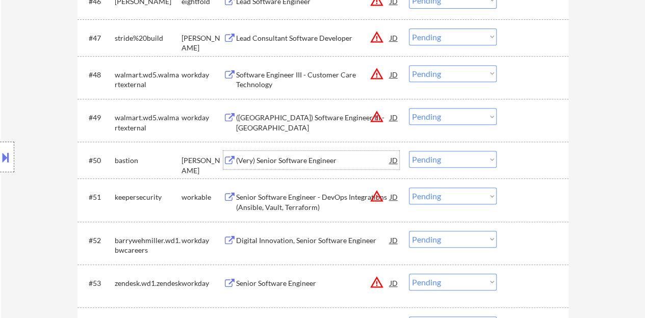
click at [306, 157] on div "(Very) Senior Software Engineer" at bounding box center [313, 161] width 154 height 10
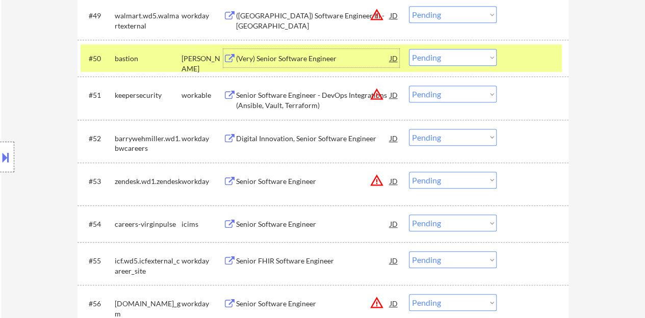
scroll to position [2193, 0]
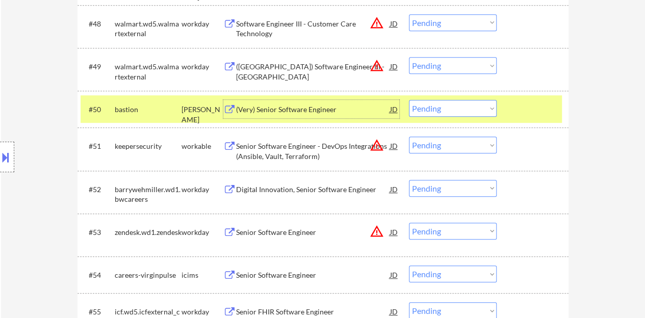
click at [423, 108] on select "Choose an option... Pending Applied Excluded (Questions) Excluded (Expired) Exc…" at bounding box center [453, 108] width 88 height 17
click at [409, 100] on select "Choose an option... Pending Applied Excluded (Questions) Excluded (Expired) Exc…" at bounding box center [453, 108] width 88 height 17
select select ""pending""
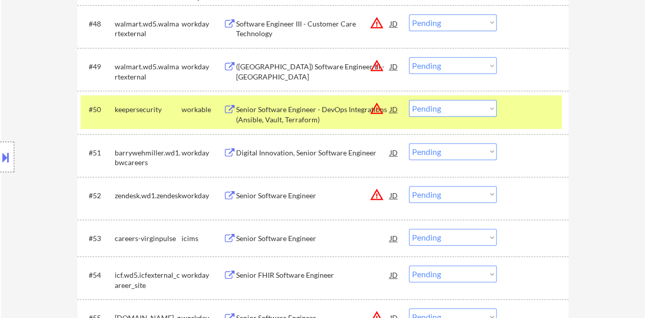
click at [505, 107] on div "#50 keepersecurity workable Senior Software Engineer - DevOps Integrations (Ans…" at bounding box center [321, 112] width 481 height 34
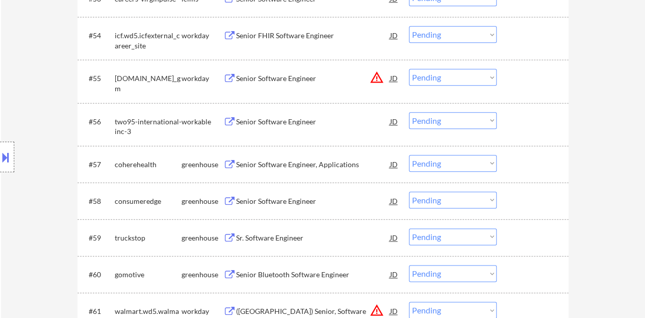
scroll to position [2448, 0]
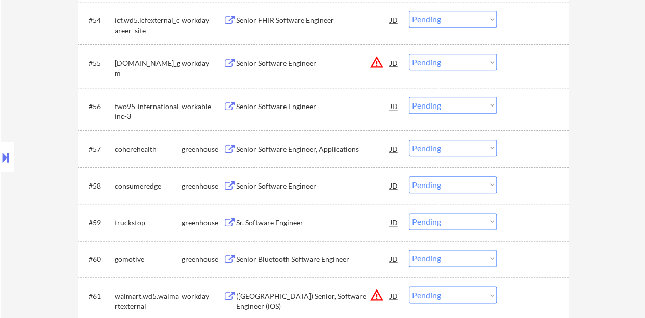
click at [316, 149] on div "Senior Software Engineer, Applications" at bounding box center [313, 149] width 154 height 10
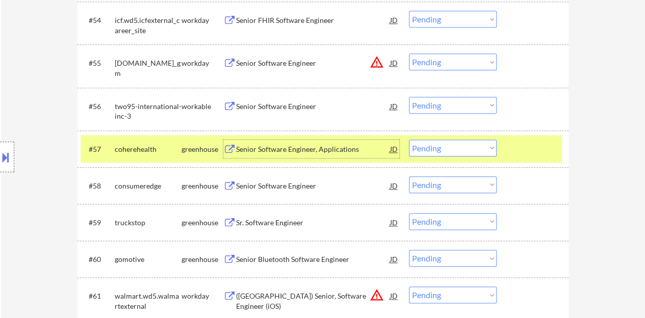
click at [429, 152] on select "Choose an option... Pending Applied Excluded (Questions) Excluded (Expired) Exc…" at bounding box center [453, 148] width 88 height 17
click at [409, 140] on select "Choose an option... Pending Applied Excluded (Questions) Excluded (Expired) Exc…" at bounding box center [453, 148] width 88 height 17
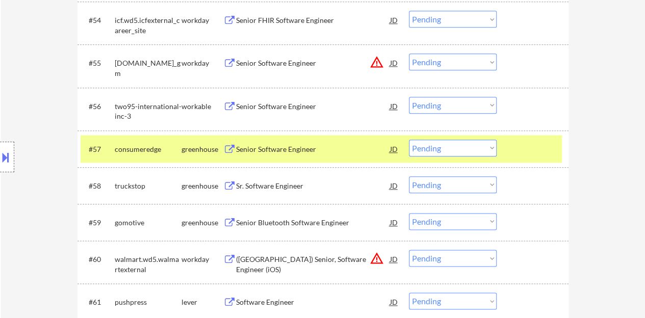
click at [299, 141] on div "Senior Software Engineer" at bounding box center [313, 149] width 154 height 18
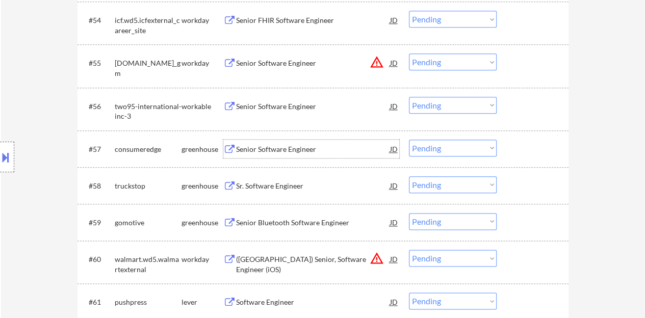
click at [521, 146] on div at bounding box center [533, 149] width 45 height 18
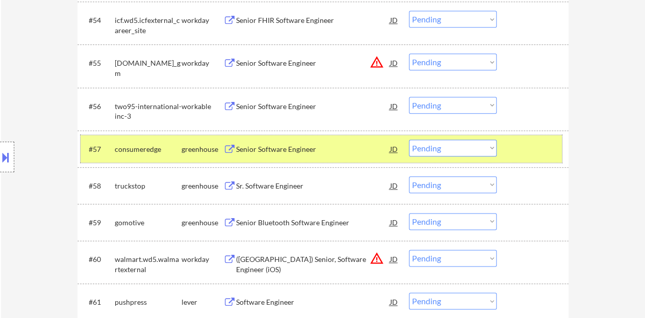
drag, startPoint x: 437, startPoint y: 144, endPoint x: 441, endPoint y: 152, distance: 9.4
click at [437, 144] on select "Choose an option... Pending Applied Excluded (Questions) Excluded (Expired) Exc…" at bounding box center [453, 148] width 88 height 17
click at [409, 140] on select "Choose an option... Pending Applied Excluded (Questions) Excluded (Expired) Exc…" at bounding box center [453, 148] width 88 height 17
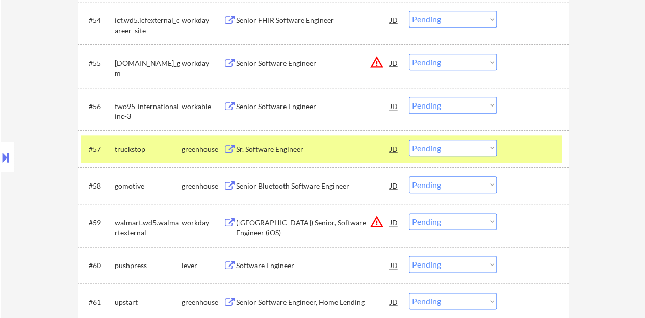
click at [286, 143] on div "Sr. Software Engineer" at bounding box center [313, 149] width 154 height 18
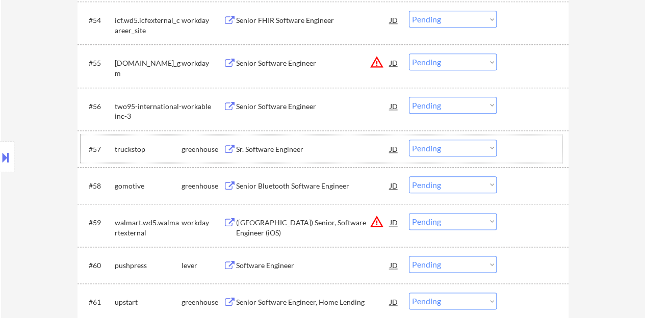
click at [531, 144] on div at bounding box center [533, 149] width 45 height 18
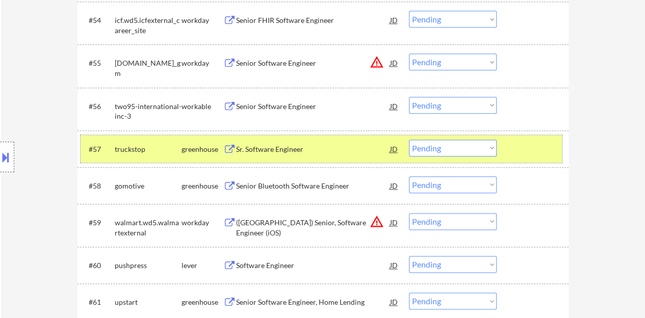
click at [437, 141] on select "Choose an option... Pending Applied Excluded (Questions) Excluded (Expired) Exc…" at bounding box center [453, 148] width 88 height 17
click at [409, 140] on select "Choose an option... Pending Applied Excluded (Questions) Excluded (Expired) Exc…" at bounding box center [453, 148] width 88 height 17
select select ""pending""
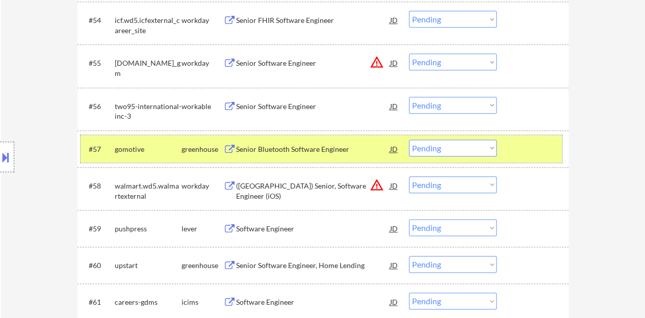
click at [513, 145] on div at bounding box center [533, 149] width 45 height 18
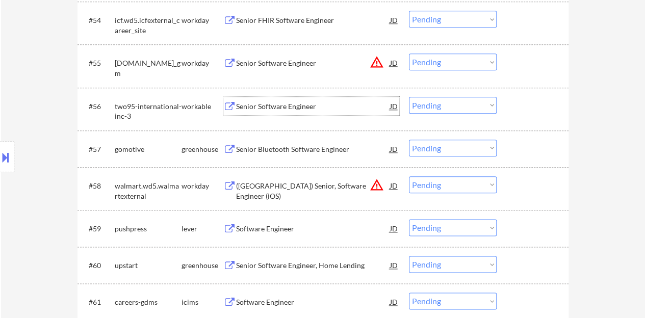
click at [326, 99] on div "Senior Software Engineer" at bounding box center [313, 106] width 154 height 18
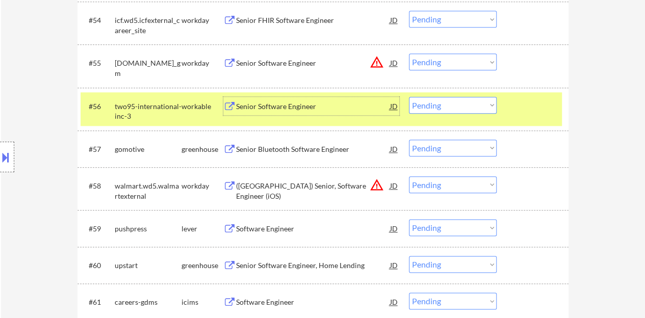
click at [428, 98] on select "Choose an option... Pending Applied Excluded (Questions) Excluded (Expired) Exc…" at bounding box center [453, 105] width 88 height 17
click at [409, 97] on select "Choose an option... Pending Applied Excluded (Questions) Excluded (Expired) Exc…" at bounding box center [453, 105] width 88 height 17
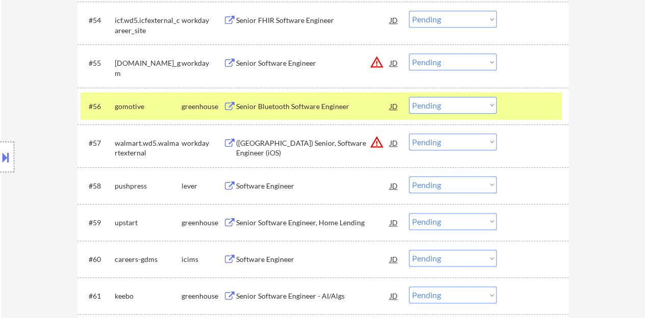
click at [297, 114] on div "Senior Bluetooth Software Engineer" at bounding box center [313, 106] width 154 height 18
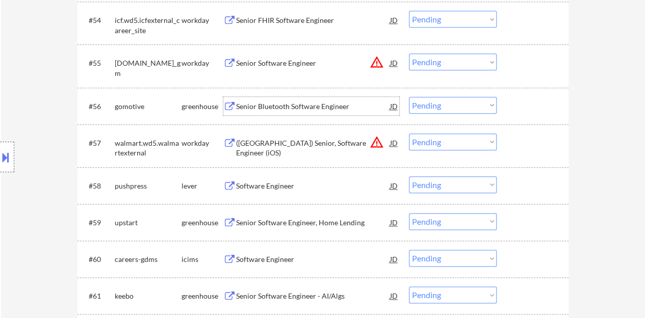
click at [530, 107] on div at bounding box center [533, 106] width 45 height 18
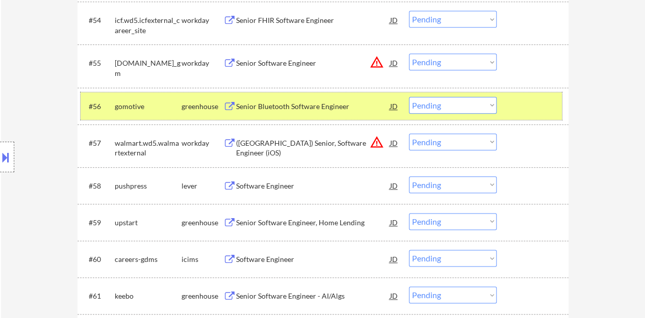
click at [444, 104] on select "Choose an option... Pending Applied Excluded (Questions) Excluded (Expired) Exc…" at bounding box center [453, 105] width 88 height 17
click at [409, 97] on select "Choose an option... Pending Applied Excluded (Questions) Excluded (Expired) Exc…" at bounding box center [453, 105] width 88 height 17
select select ""pending""
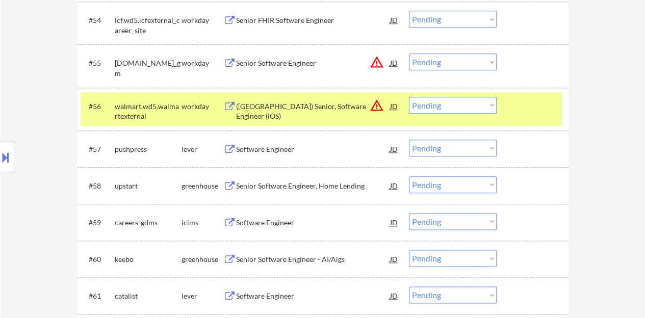
click at [520, 103] on div at bounding box center [533, 106] width 45 height 18
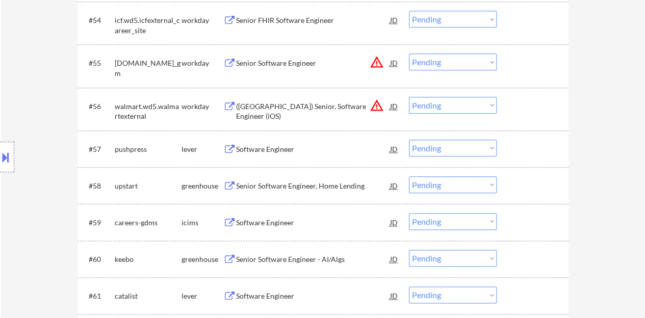
click at [272, 149] on div "Software Engineer" at bounding box center [313, 149] width 154 height 10
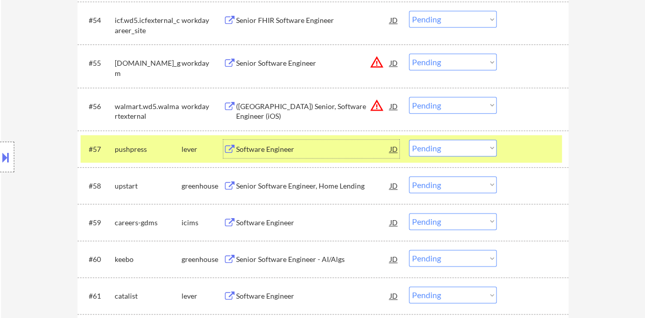
click at [437, 147] on select "Choose an option... Pending Applied Excluded (Questions) Excluded (Expired) Exc…" at bounding box center [453, 148] width 88 height 17
click at [409, 140] on select "Choose an option... Pending Applied Excluded (Questions) Excluded (Expired) Exc…" at bounding box center [453, 148] width 88 height 17
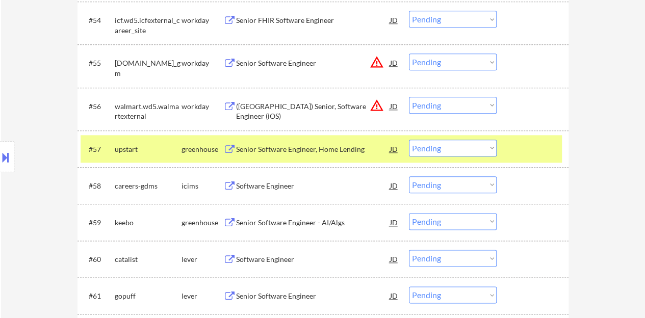
click at [332, 150] on div "Senior Software Engineer, Home Lending" at bounding box center [313, 149] width 154 height 10
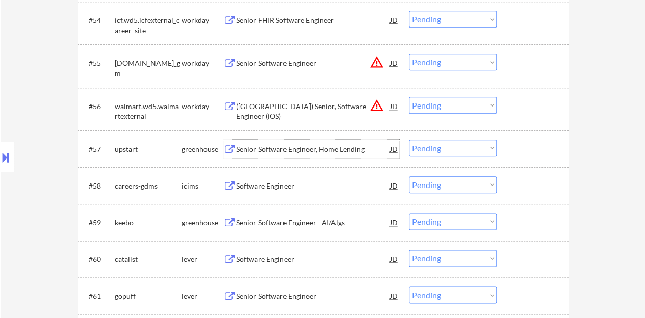
click at [530, 146] on div at bounding box center [533, 149] width 45 height 18
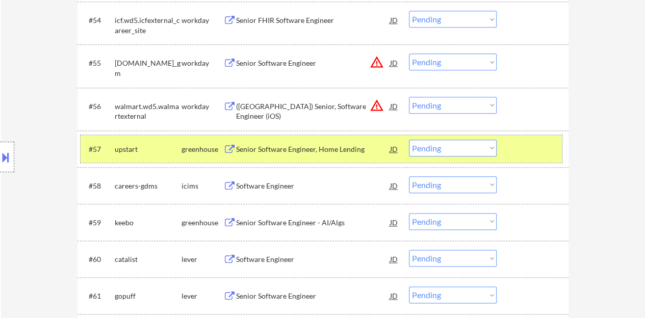
click at [446, 146] on select "Choose an option... Pending Applied Excluded (Questions) Excluded (Expired) Exc…" at bounding box center [453, 148] width 88 height 17
click at [409, 140] on select "Choose an option... Pending Applied Excluded (Questions) Excluded (Expired) Exc…" at bounding box center [453, 148] width 88 height 17
select select ""pending""
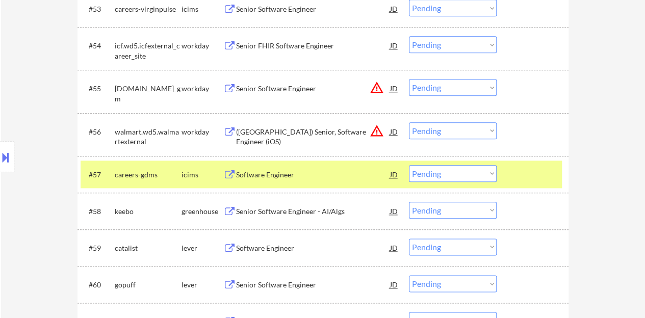
scroll to position [2443, 0]
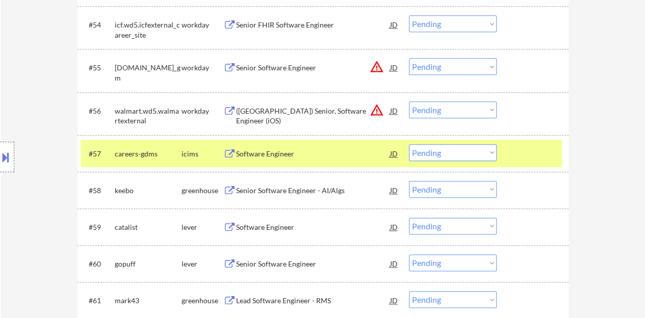
click at [514, 148] on div at bounding box center [533, 153] width 45 height 18
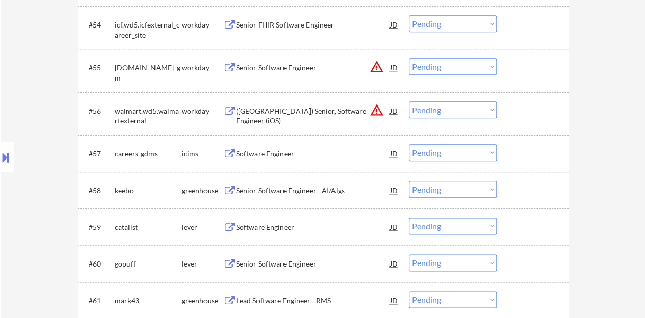
scroll to position [2494, 0]
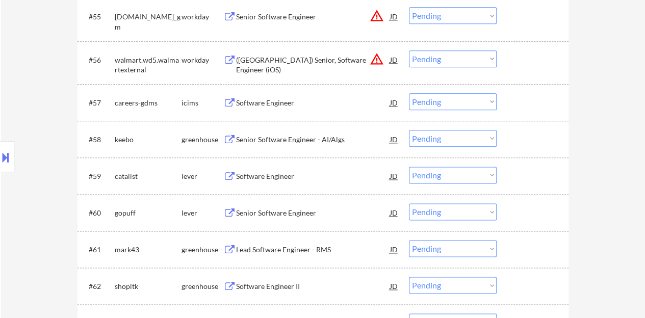
click at [249, 170] on div "Software Engineer" at bounding box center [313, 176] width 154 height 18
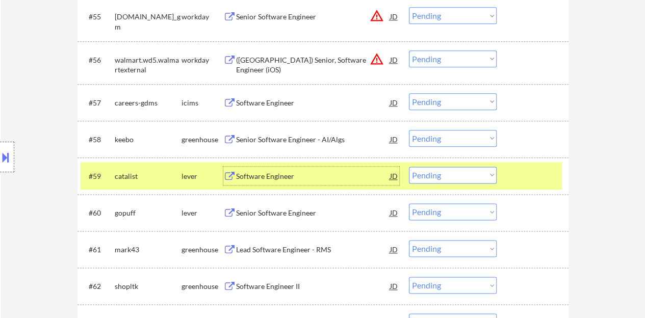
click at [484, 167] on select "Choose an option... Pending Applied Excluded (Questions) Excluded (Expired) Exc…" at bounding box center [453, 175] width 88 height 17
click at [409, 167] on select "Choose an option... Pending Applied Excluded (Questions) Excluded (Expired) Exc…" at bounding box center [453, 175] width 88 height 17
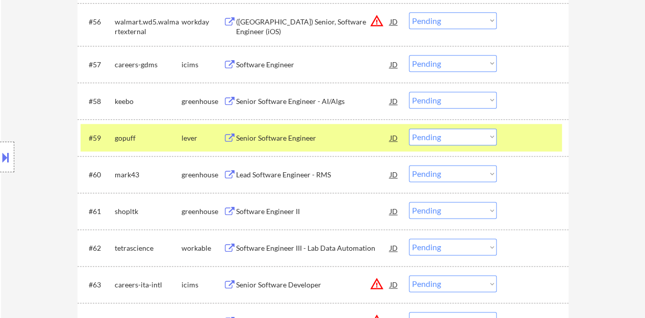
scroll to position [2545, 0]
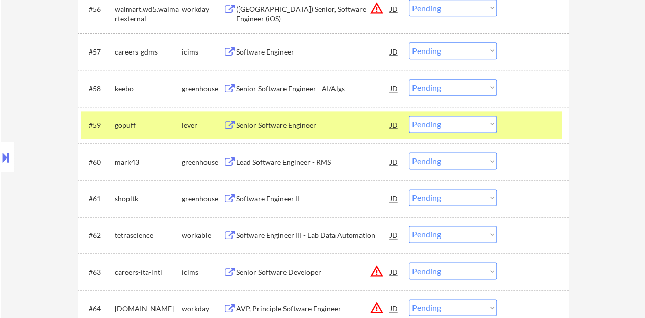
click at [275, 124] on div "Senior Software Engineer" at bounding box center [313, 125] width 154 height 10
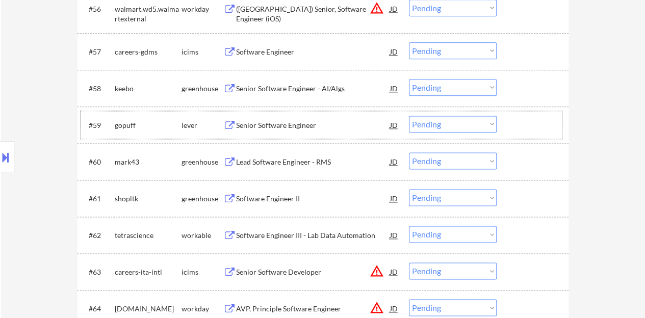
click at [553, 130] on div at bounding box center [533, 125] width 45 height 18
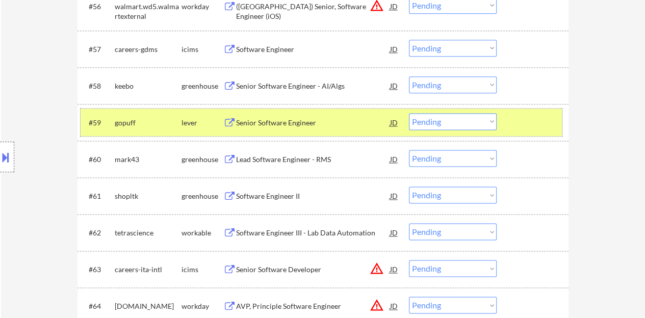
scroll to position [2570, 0]
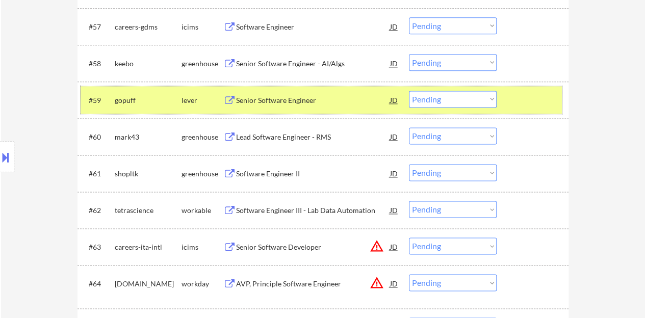
click at [426, 96] on select "Choose an option... Pending Applied Excluded (Questions) Excluded (Expired) Exc…" at bounding box center [453, 99] width 88 height 17
click at [409, 91] on select "Choose an option... Pending Applied Excluded (Questions) Excluded (Expired) Exc…" at bounding box center [453, 99] width 88 height 17
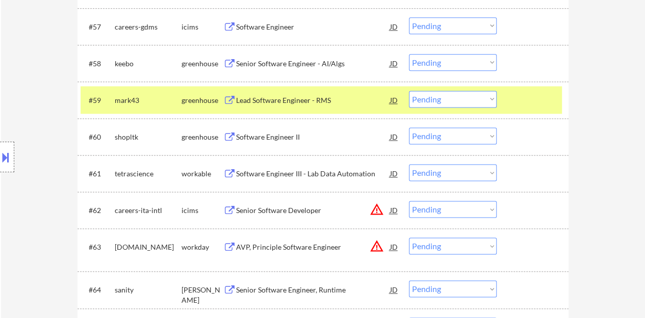
click at [333, 102] on div "Lead Software Engineer - RMS" at bounding box center [313, 100] width 154 height 10
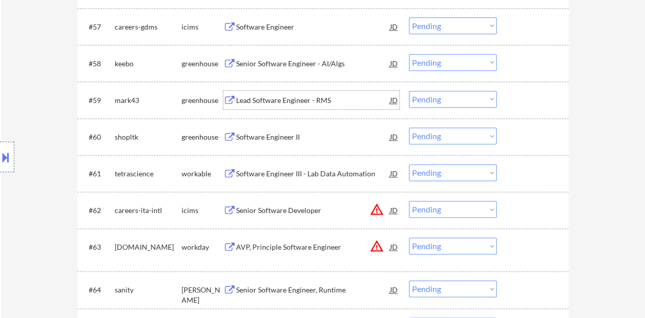
click at [551, 102] on div at bounding box center [533, 100] width 45 height 18
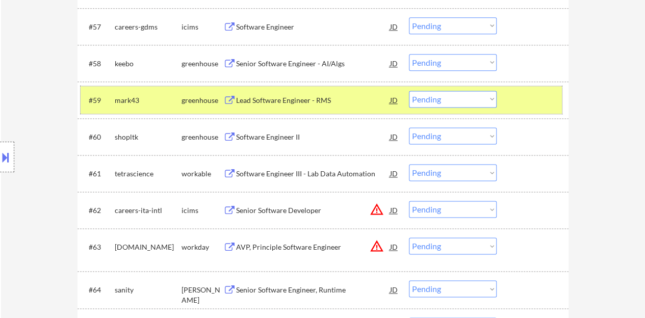
click at [428, 98] on select "Choose an option... Pending Applied Excluded (Questions) Excluded (Expired) Exc…" at bounding box center [453, 99] width 88 height 17
click at [409, 91] on select "Choose an option... Pending Applied Excluded (Questions) Excluded (Expired) Exc…" at bounding box center [453, 99] width 88 height 17
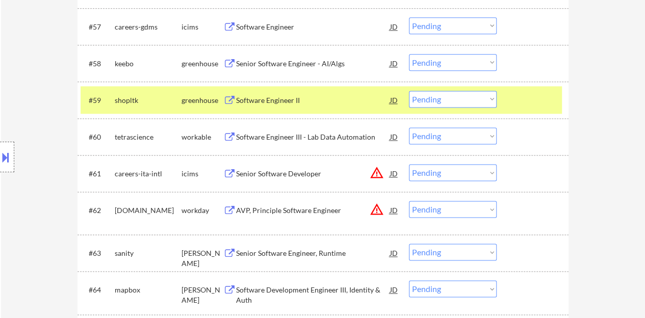
scroll to position [2519, 0]
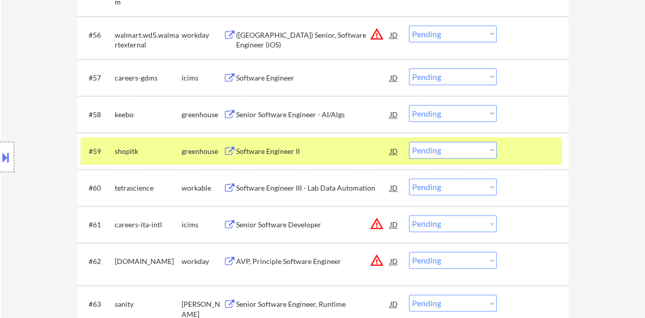
click at [286, 151] on div "Software Engineer II" at bounding box center [313, 151] width 154 height 10
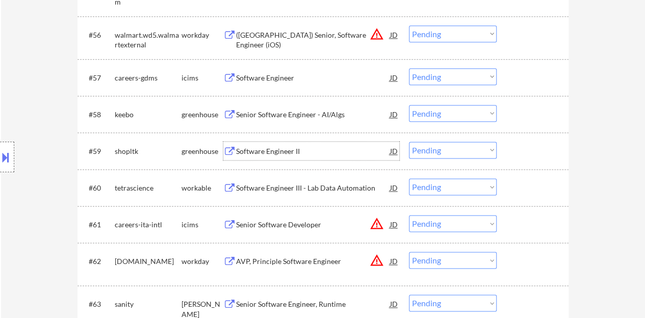
click at [537, 148] on div at bounding box center [533, 151] width 45 height 18
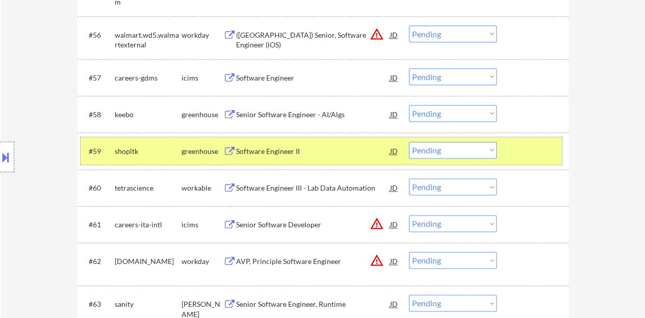
click at [431, 149] on select "Choose an option... Pending Applied Excluded (Questions) Excluded (Expired) Exc…" at bounding box center [453, 150] width 88 height 17
click at [409, 142] on select "Choose an option... Pending Applied Excluded (Questions) Excluded (Expired) Exc…" at bounding box center [453, 150] width 88 height 17
select select ""pending""
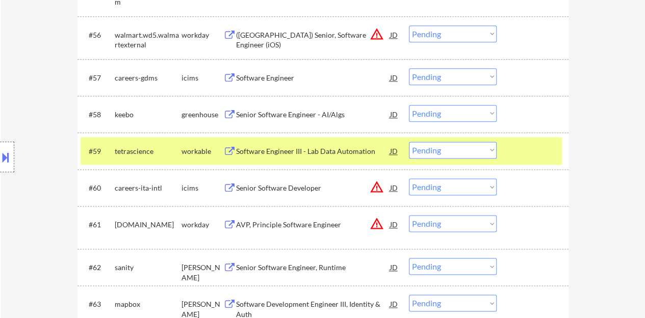
click at [542, 150] on div at bounding box center [533, 151] width 45 height 18
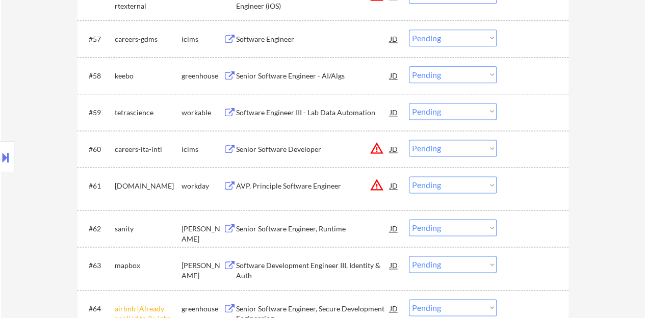
scroll to position [2621, 0]
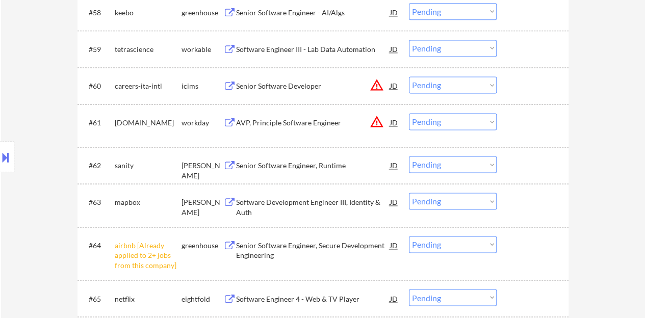
click at [468, 240] on select "Choose an option... Pending Applied Excluded (Questions) Excluded (Expired) Exc…" at bounding box center [453, 244] width 88 height 17
click at [409, 236] on select "Choose an option... Pending Applied Excluded (Questions) Excluded (Expired) Exc…" at bounding box center [453, 244] width 88 height 17
select select ""pending""
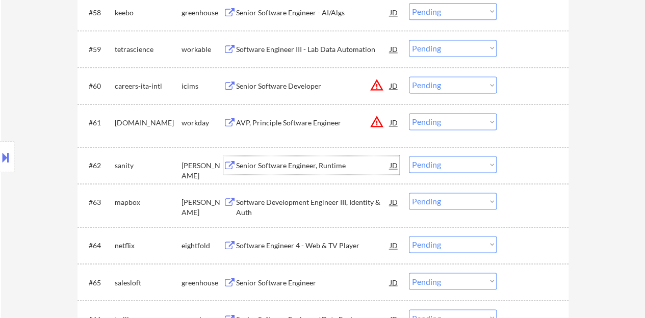
click at [296, 165] on div "Senior Software Engineer, Runtime" at bounding box center [313, 166] width 154 height 10
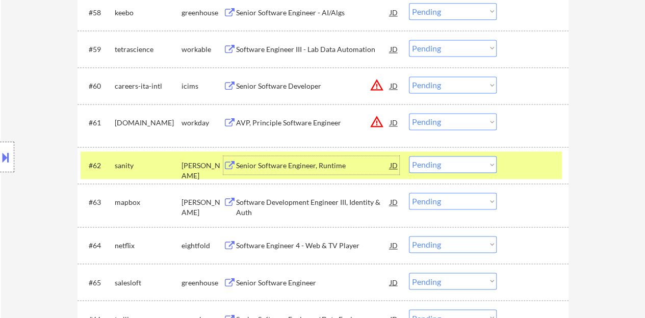
click at [492, 167] on select "Choose an option... Pending Applied Excluded (Questions) Excluded (Expired) Exc…" at bounding box center [453, 164] width 88 height 17
click at [409, 156] on select "Choose an option... Pending Applied Excluded (Questions) Excluded (Expired) Exc…" at bounding box center [453, 164] width 88 height 17
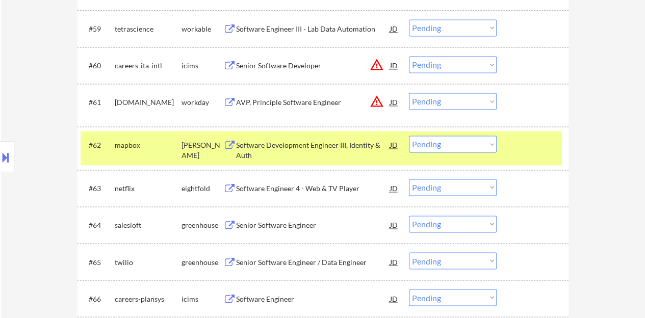
scroll to position [2672, 0]
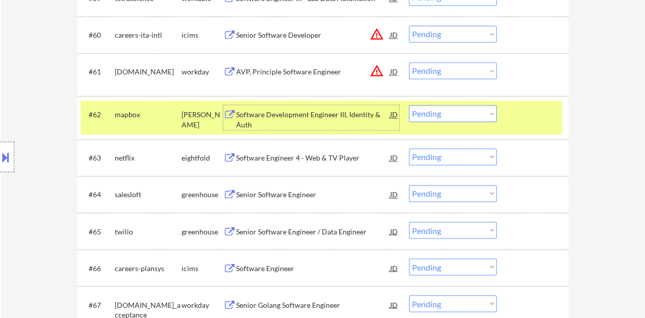
click at [334, 116] on div "Software Development Engineer III, Identity & Auth" at bounding box center [313, 120] width 154 height 20
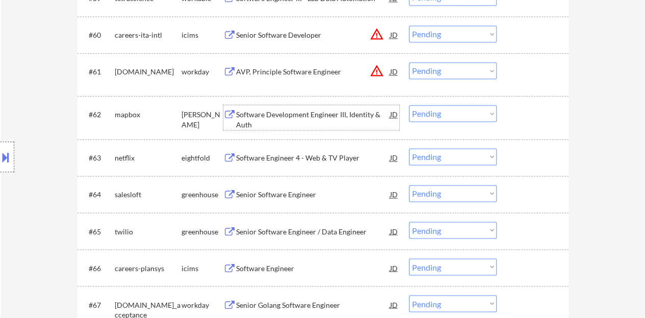
click at [536, 114] on div at bounding box center [533, 114] width 45 height 18
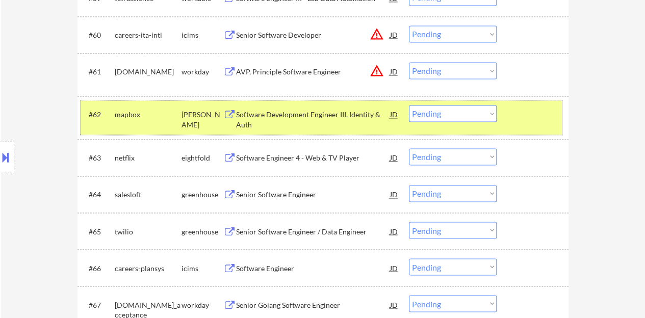
click at [445, 117] on select "Choose an option... Pending Applied Excluded (Questions) Excluded (Expired) Exc…" at bounding box center [453, 113] width 88 height 17
click at [409, 105] on select "Choose an option... Pending Applied Excluded (Questions) Excluded (Expired) Exc…" at bounding box center [453, 113] width 88 height 17
select select ""pending""
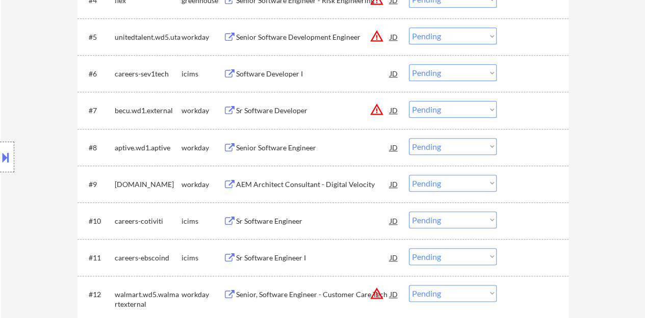
scroll to position [526, 0]
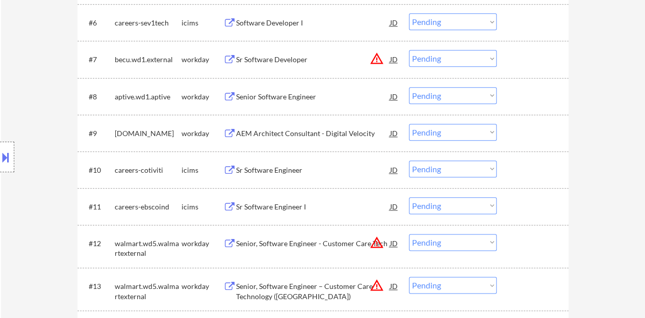
click at [286, 98] on div "Senior Software Engineer" at bounding box center [313, 97] width 154 height 10
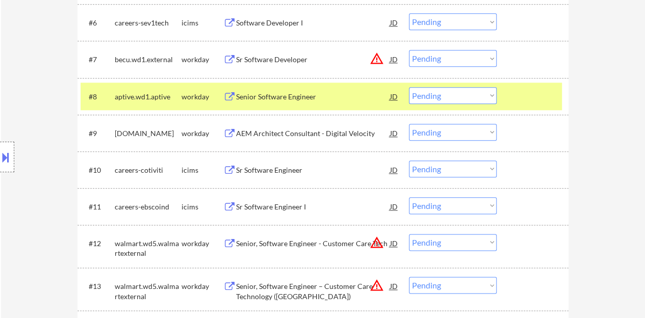
click at [1, 163] on button at bounding box center [5, 157] width 11 height 17
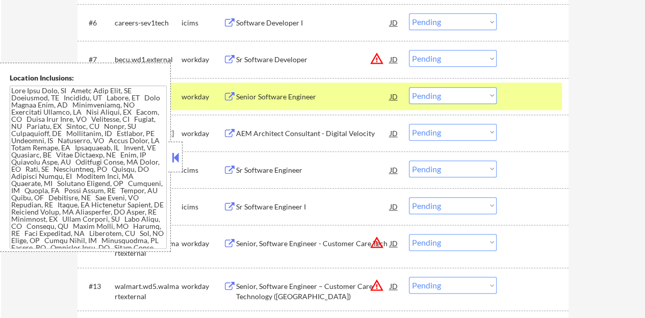
click at [179, 150] on button at bounding box center [175, 157] width 11 height 15
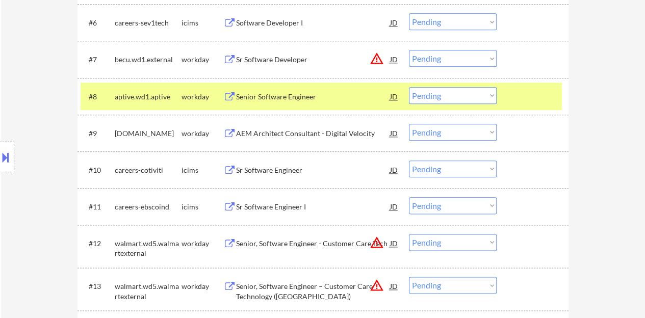
click at [434, 89] on select "Choose an option... Pending Applied Excluded (Questions) Excluded (Expired) Exc…" at bounding box center [453, 95] width 88 height 17
click at [409, 87] on select "Choose an option... Pending Applied Excluded (Questions) Excluded (Expired) Exc…" at bounding box center [453, 95] width 88 height 17
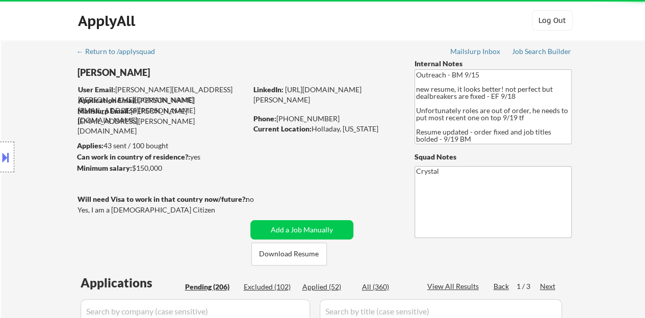
select select ""pending""
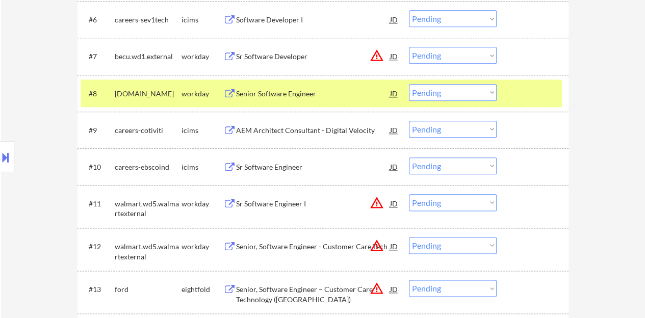
scroll to position [478, 0]
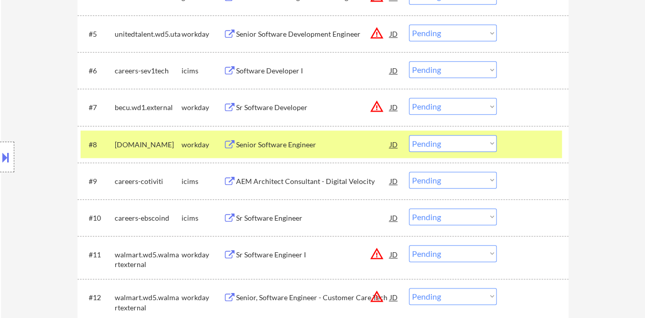
click at [297, 144] on div "Senior Software Engineer" at bounding box center [313, 145] width 154 height 10
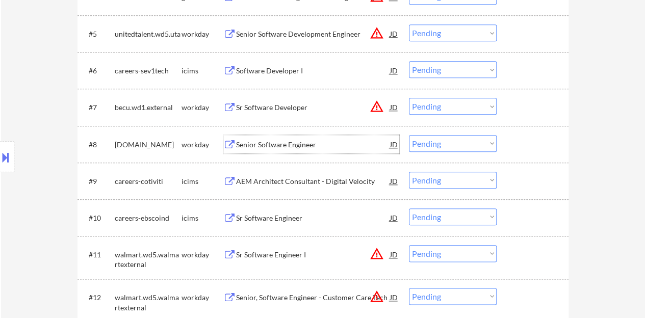
click at [509, 149] on div "#8 cdw.wd5.careers workday Senior Software Engineer JD Choose an option... Pend…" at bounding box center [321, 145] width 481 height 28
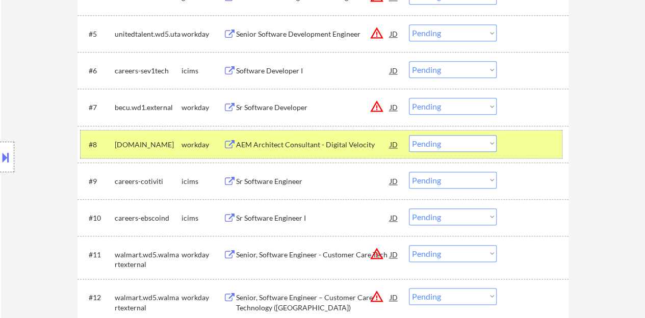
click at [520, 142] on div at bounding box center [533, 144] width 45 height 18
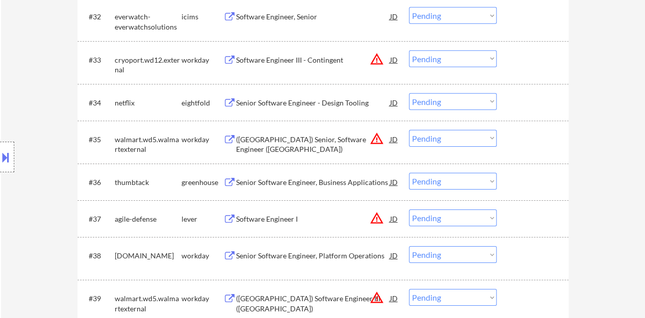
scroll to position [1549, 0]
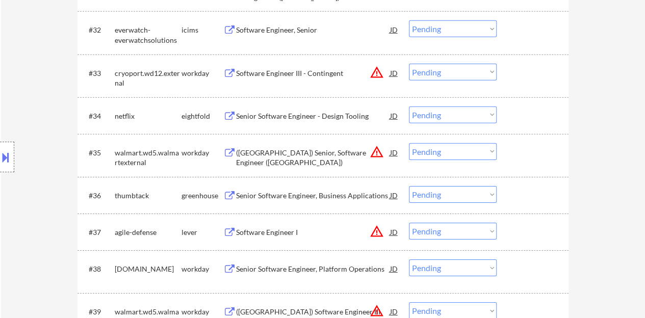
click at [293, 199] on div "Senior Software Engineer, Business Applications" at bounding box center [313, 196] width 154 height 10
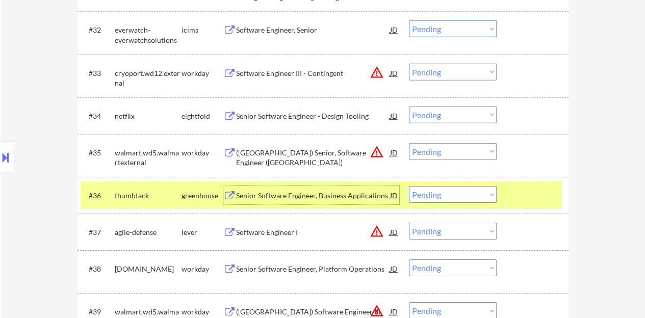
click at [462, 197] on select "Choose an option... Pending Applied Excluded (Questions) Excluded (Expired) Exc…" at bounding box center [453, 194] width 88 height 17
click at [409, 186] on select "Choose an option... Pending Applied Excluded (Questions) Excluded (Expired) Exc…" at bounding box center [453, 194] width 88 height 17
select select ""pending""
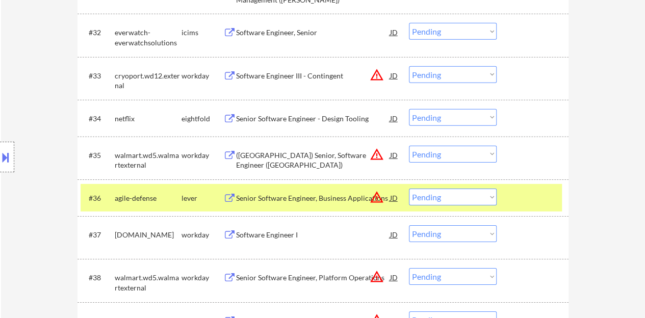
scroll to position [0, 0]
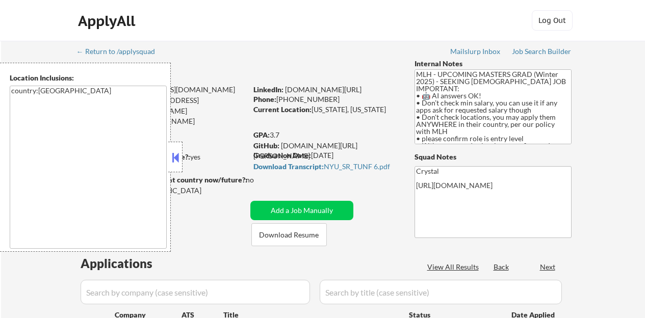
select select ""pending""
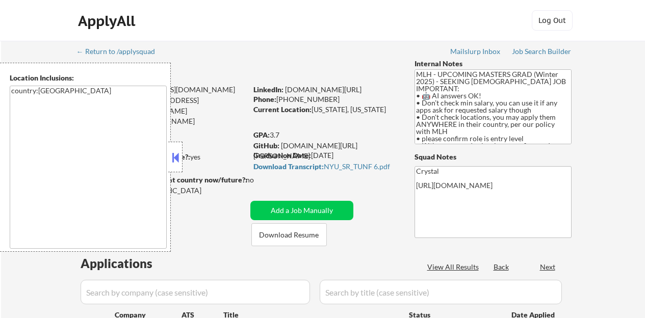
select select ""pending""
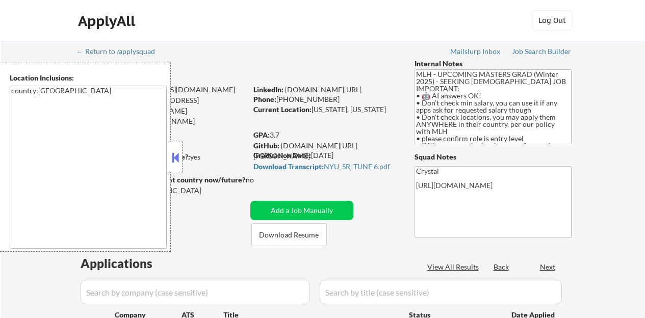
select select ""pending""
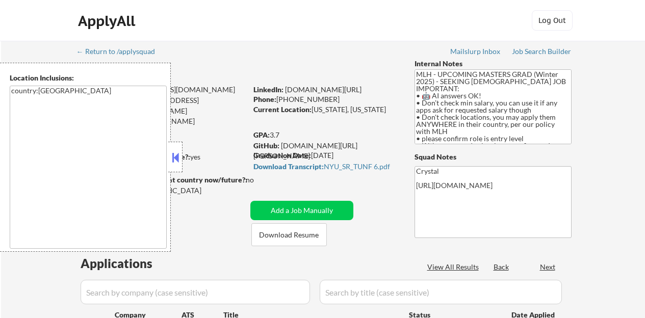
select select ""pending""
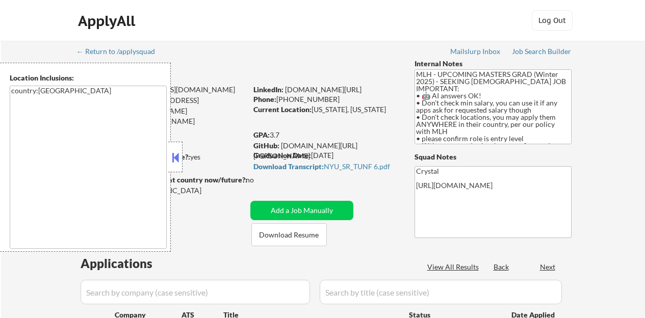
select select ""pending""
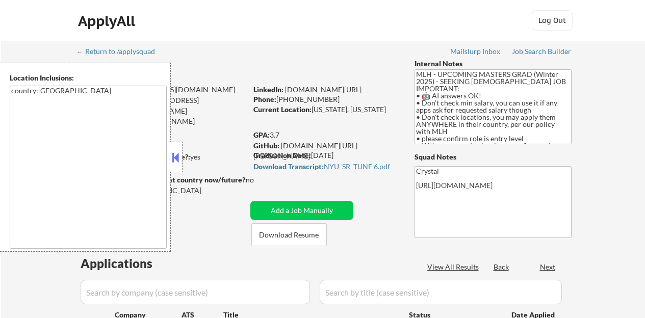
select select ""pending""
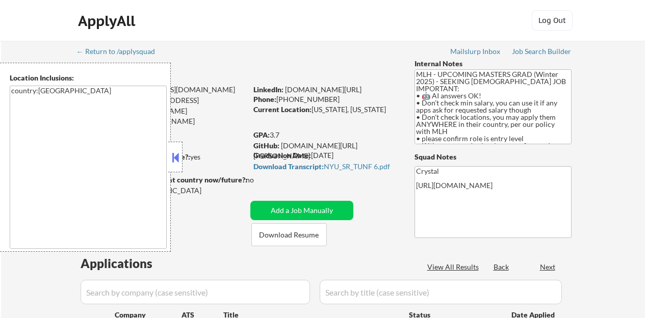
select select ""pending""
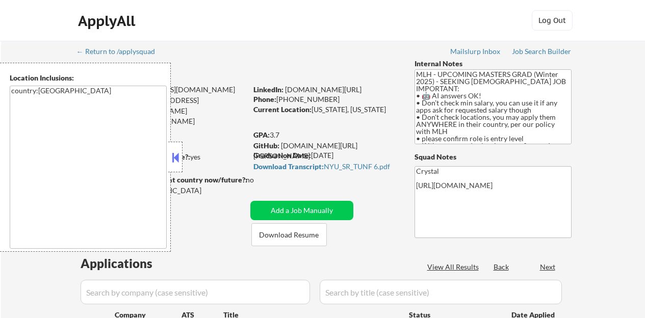
select select ""pending""
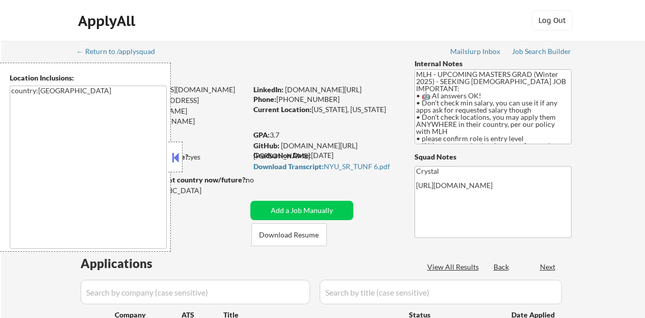
select select ""pending""
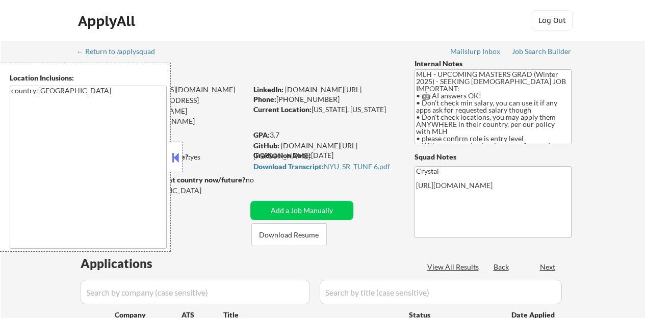
select select ""pending""
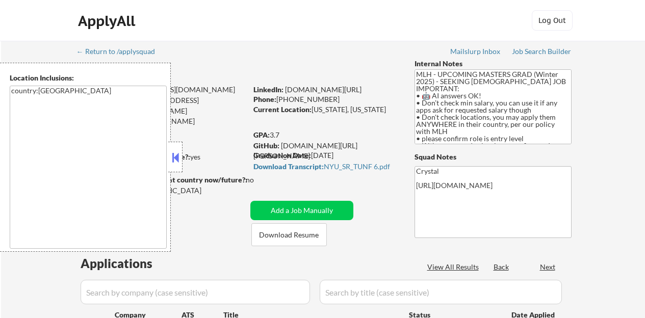
select select ""pending""
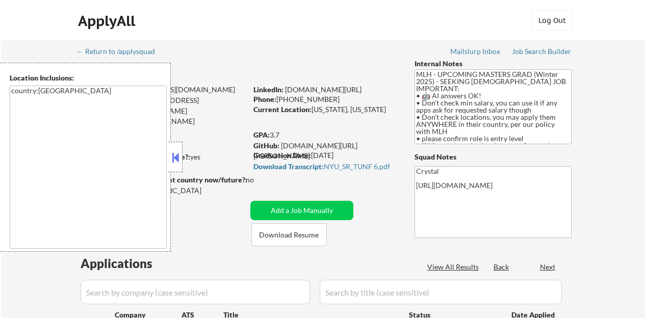
select select ""pending""
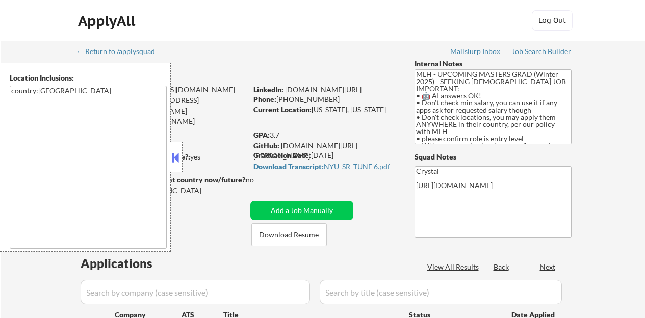
select select ""pending""
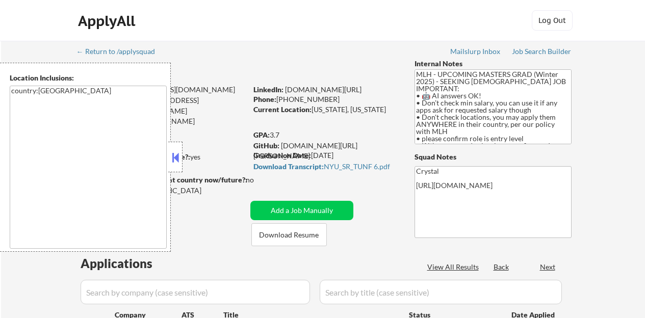
select select ""pending""
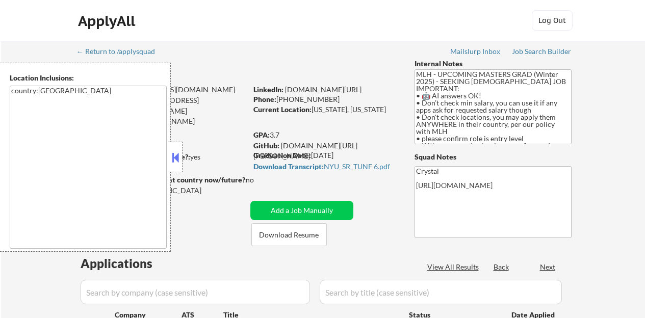
select select ""pending""
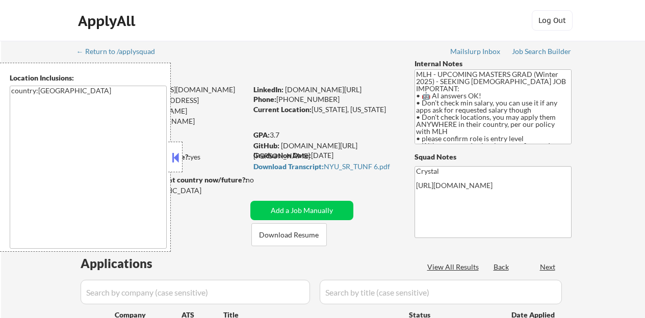
select select ""pending""
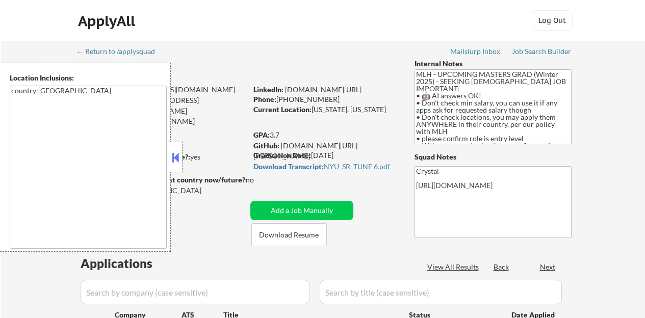
select select ""pending""
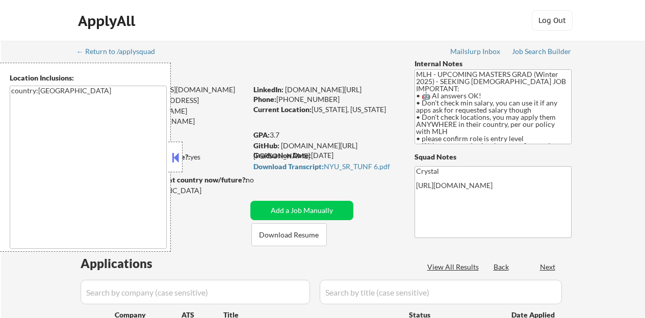
select select ""pending""
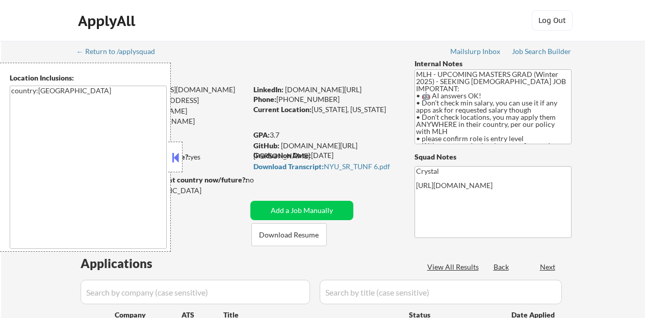
select select ""pending""
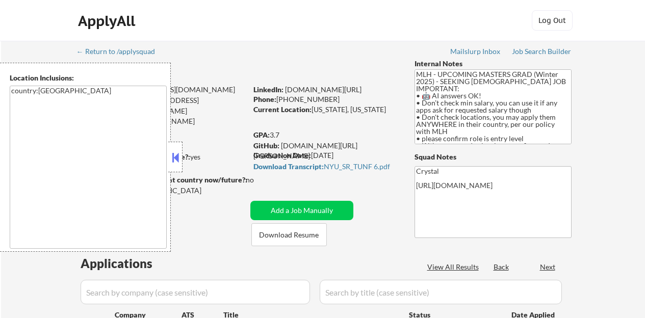
select select ""pending""
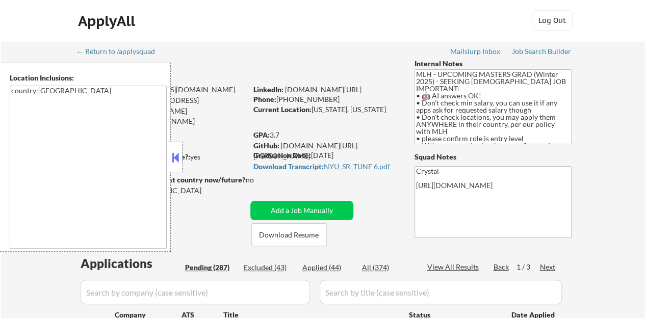
click at [178, 157] on button at bounding box center [175, 157] width 11 height 15
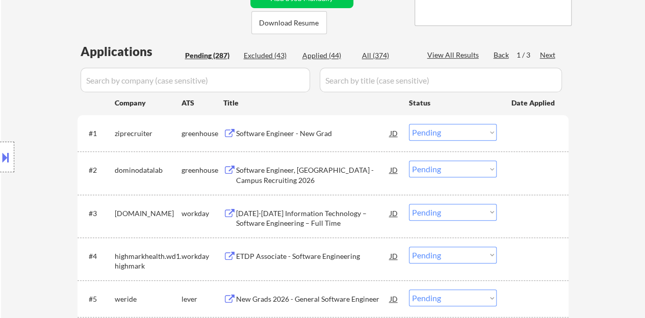
scroll to position [204, 0]
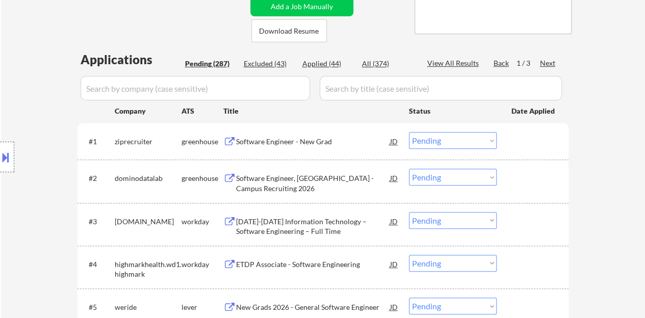
click at [284, 134] on div "Software Engineer - New Grad" at bounding box center [313, 141] width 154 height 18
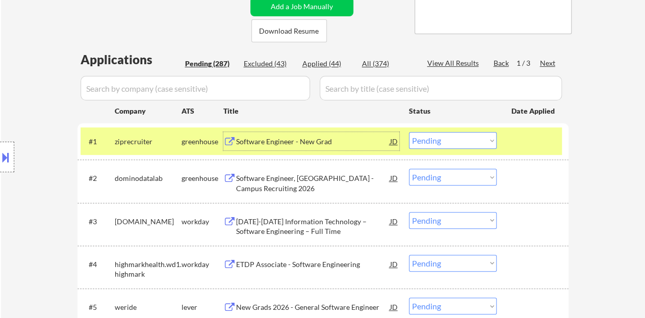
click at [422, 141] on select "Choose an option... Pending Applied Excluded (Questions) Excluded (Expired) Exc…" at bounding box center [453, 140] width 88 height 17
click at [409, 132] on select "Choose an option... Pending Applied Excluded (Questions) Excluded (Expired) Exc…" at bounding box center [453, 140] width 88 height 17
select select ""pending""
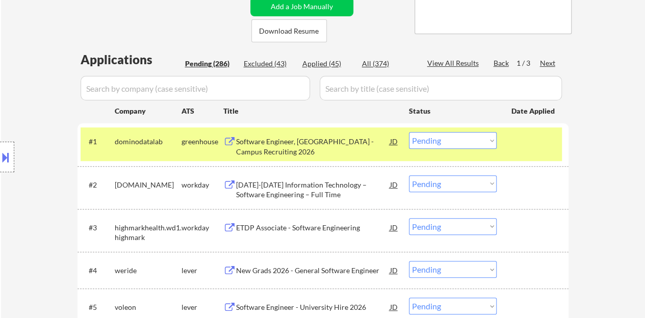
click at [539, 146] on div at bounding box center [533, 141] width 45 height 18
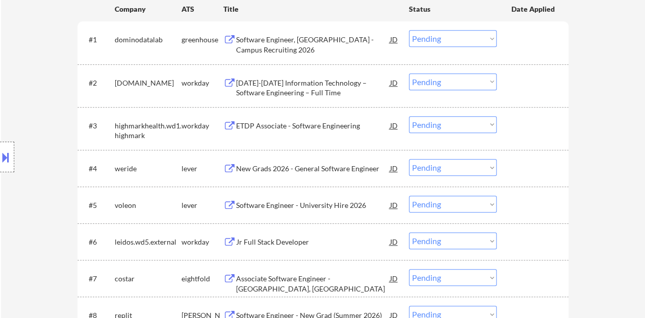
scroll to position [357, 0]
